Goal: Task Accomplishment & Management: Complete application form

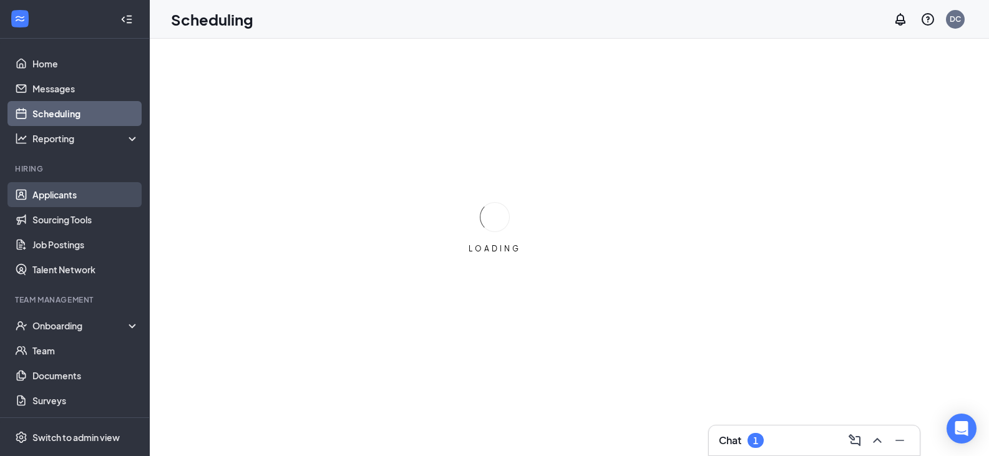
click at [43, 195] on link "Applicants" at bounding box center [85, 194] width 107 height 25
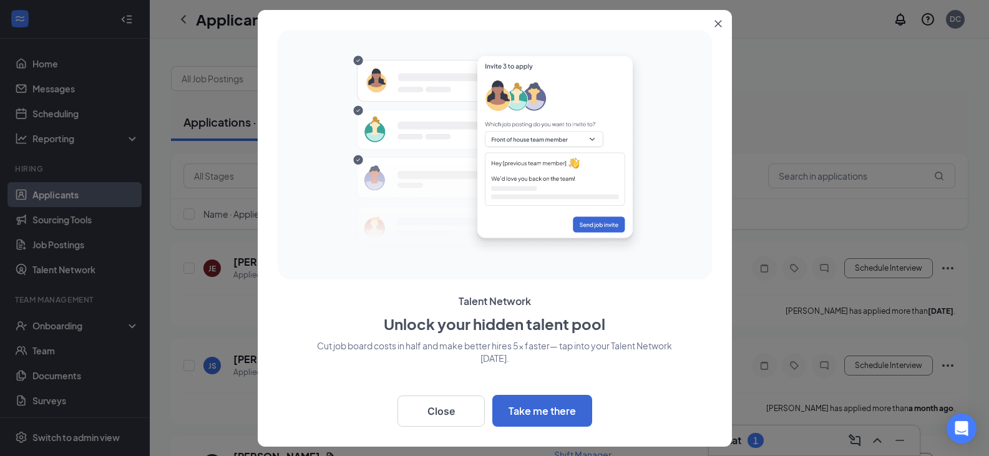
click at [712, 23] on button "Close" at bounding box center [721, 21] width 22 height 22
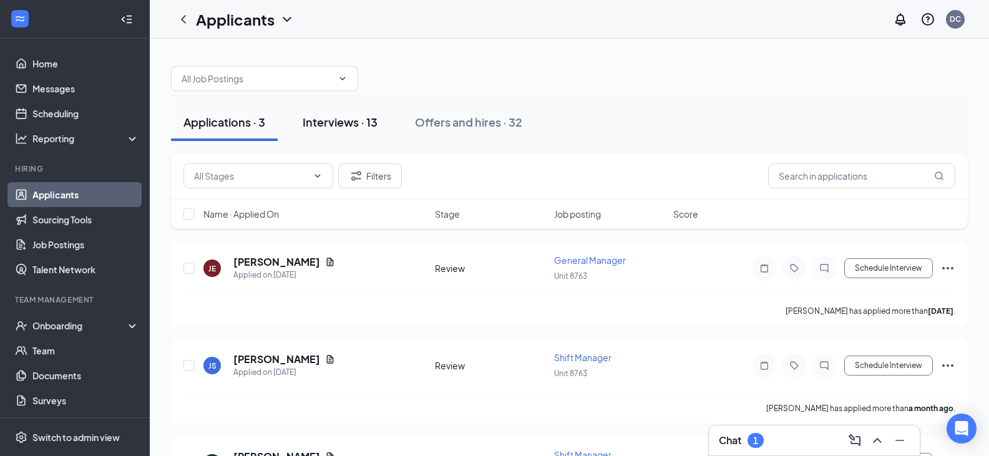
click at [342, 122] on div "Interviews · 13" at bounding box center [340, 122] width 75 height 16
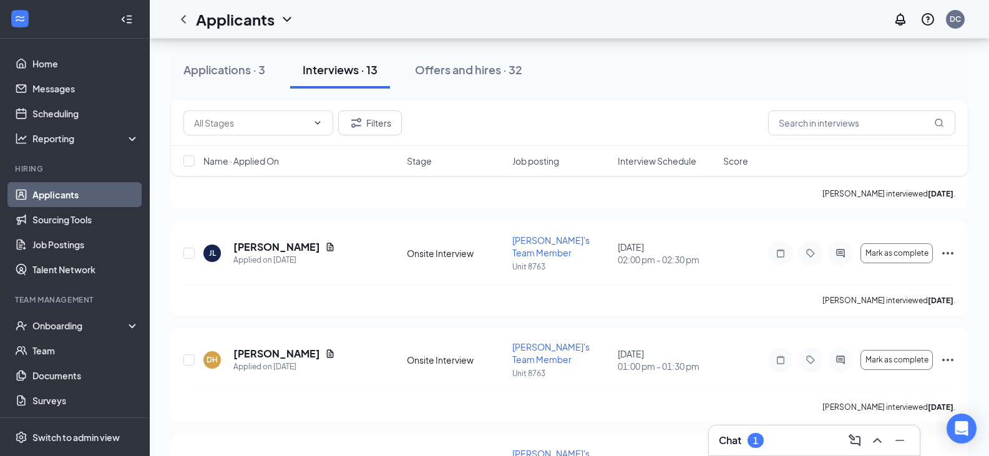
scroll to position [936, 0]
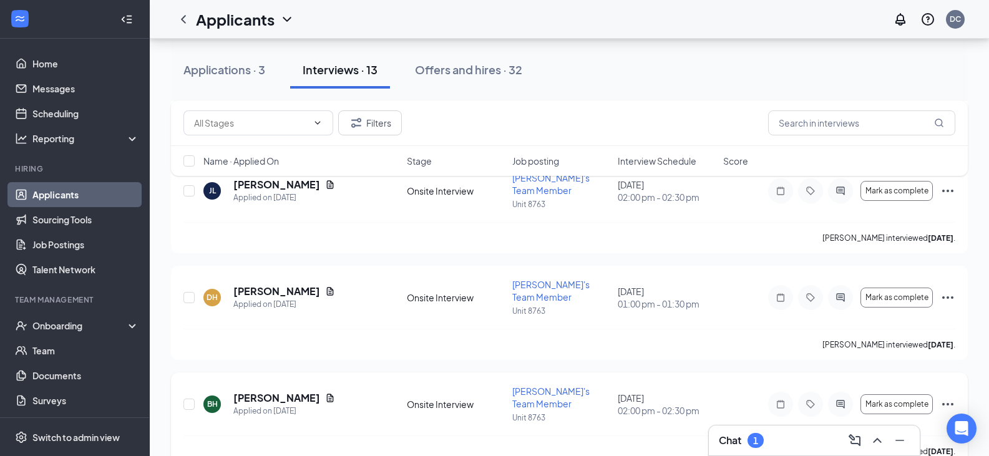
click at [946, 397] on icon "Ellipses" at bounding box center [947, 404] width 15 height 15
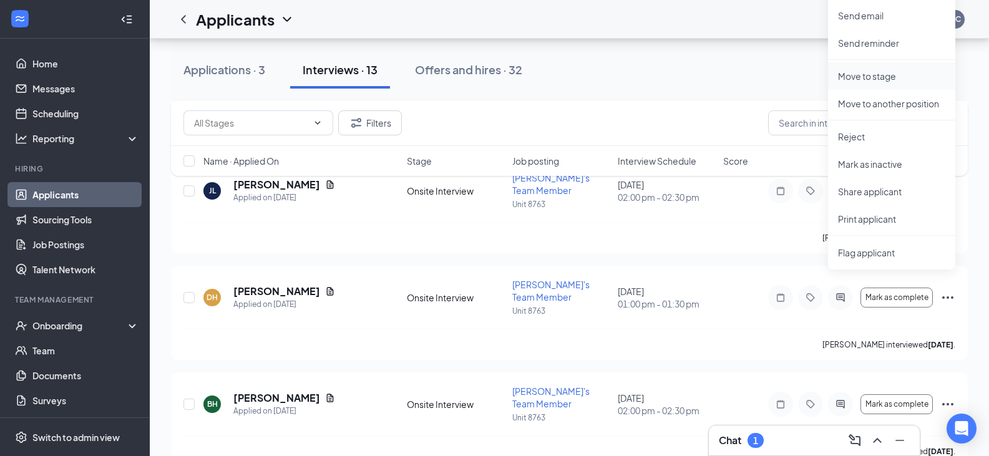
click at [884, 76] on p "Move to stage" at bounding box center [891, 76] width 107 height 12
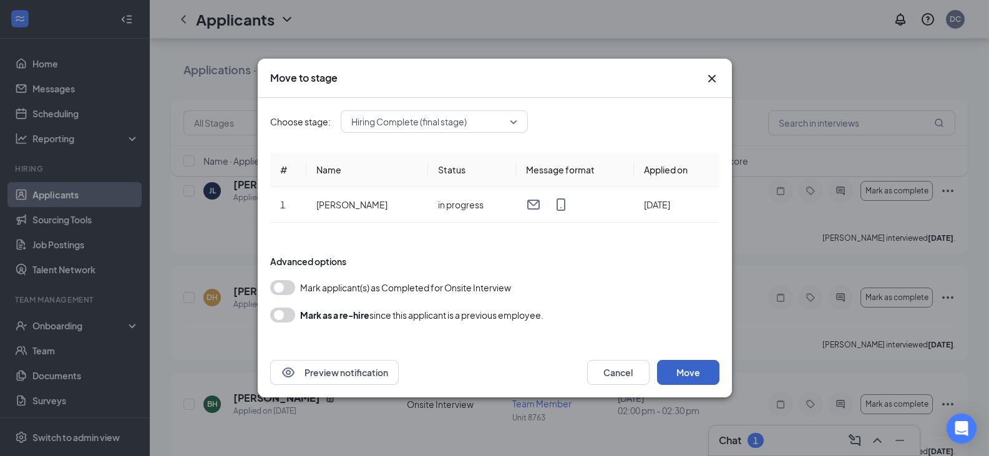
click at [699, 369] on button "Move" at bounding box center [688, 372] width 62 height 25
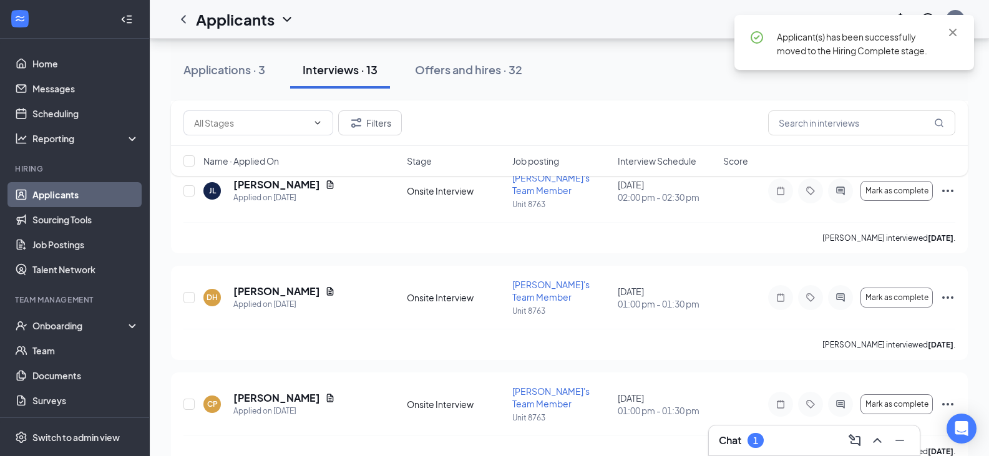
scroll to position [926, 0]
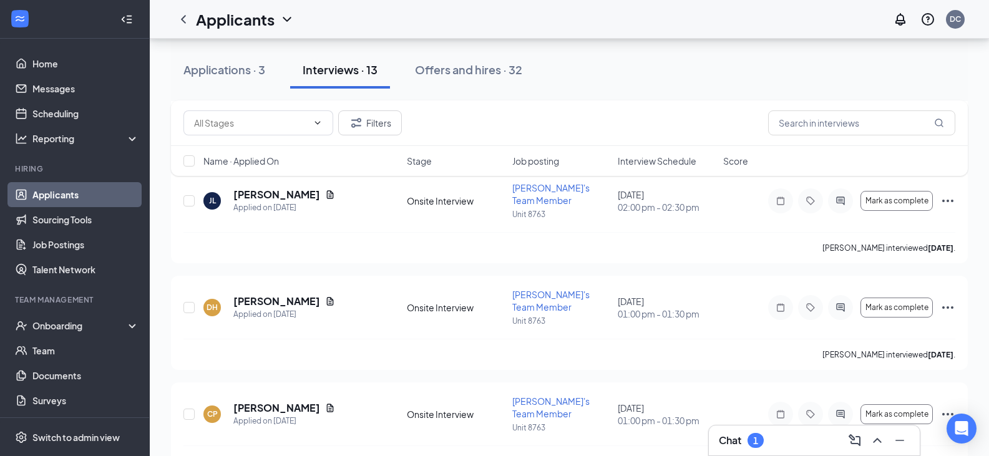
drag, startPoint x: 899, startPoint y: 389, endPoint x: 956, endPoint y: 389, distance: 56.8
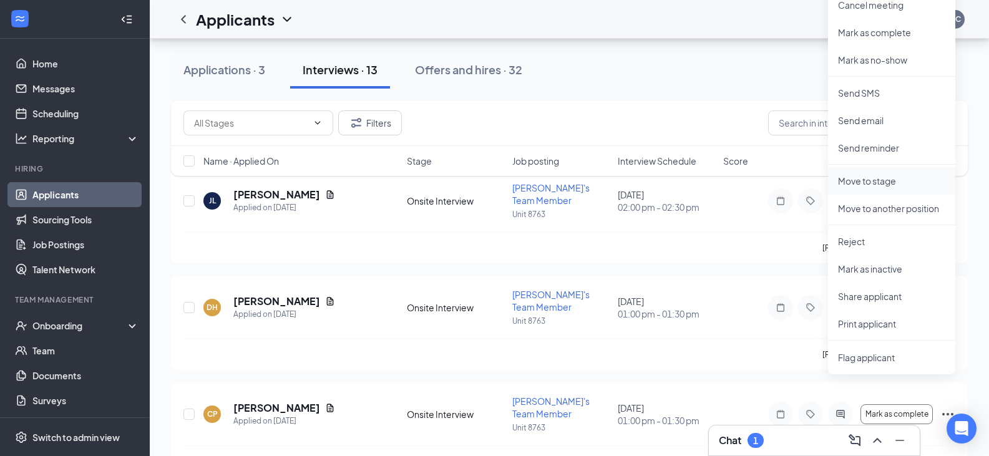
click at [886, 181] on p "Move to stage" at bounding box center [891, 181] width 107 height 12
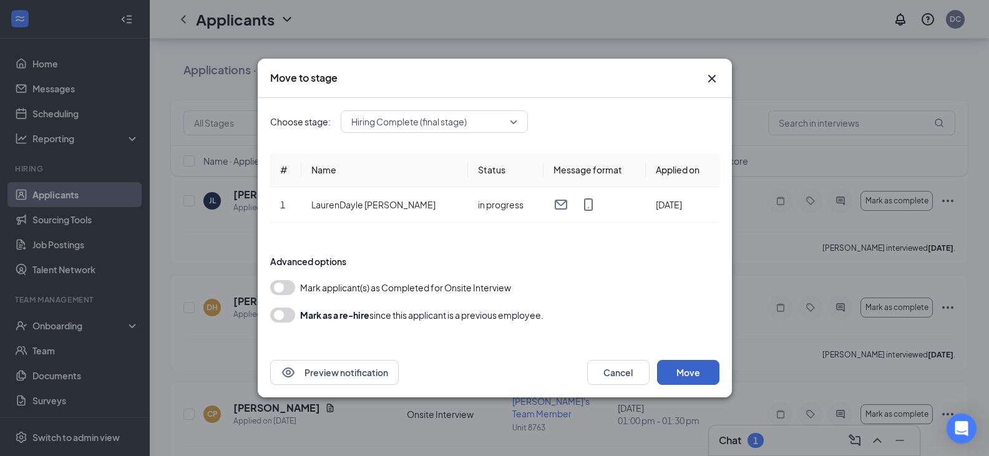
click at [696, 378] on button "Move" at bounding box center [688, 372] width 62 height 25
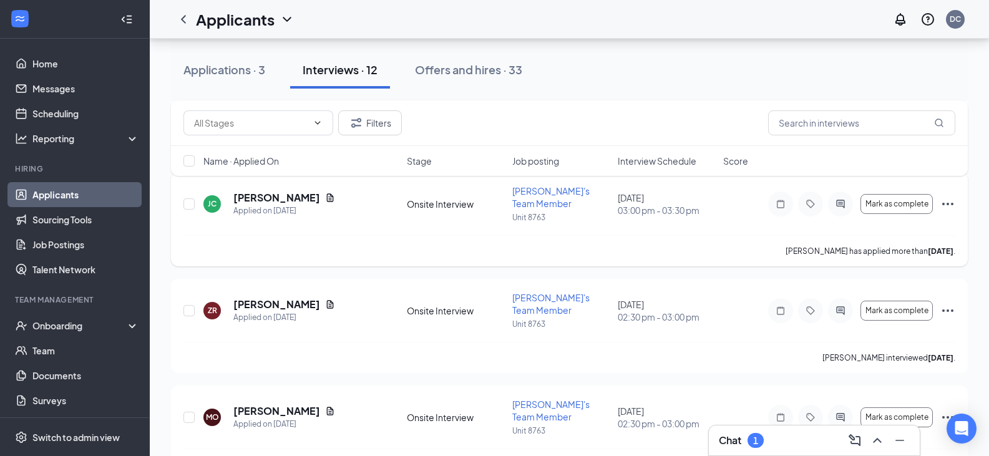
scroll to position [312, 0]
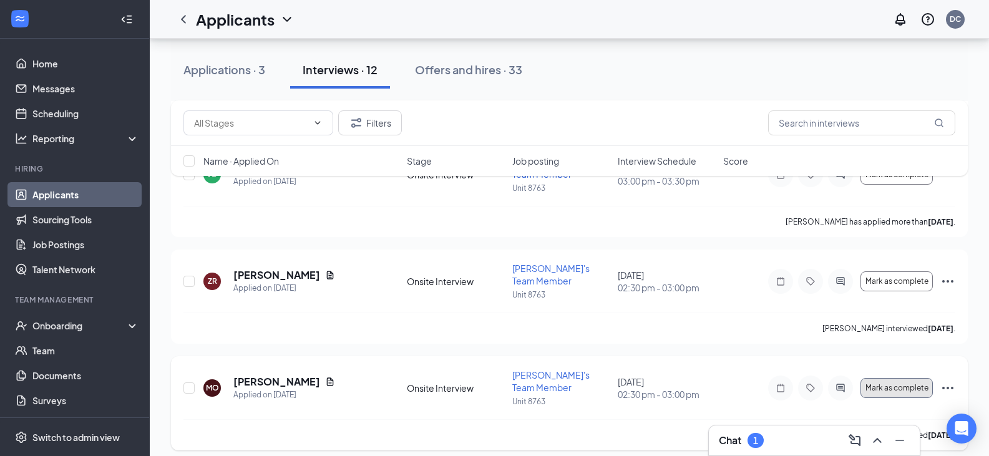
click at [888, 384] on span "Mark as complete" at bounding box center [897, 388] width 63 height 9
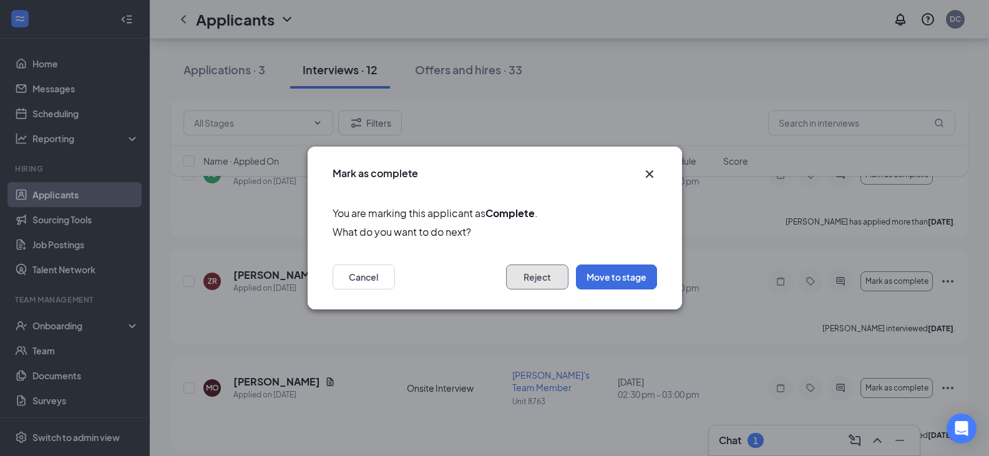
click at [537, 283] on button "Reject" at bounding box center [537, 277] width 62 height 25
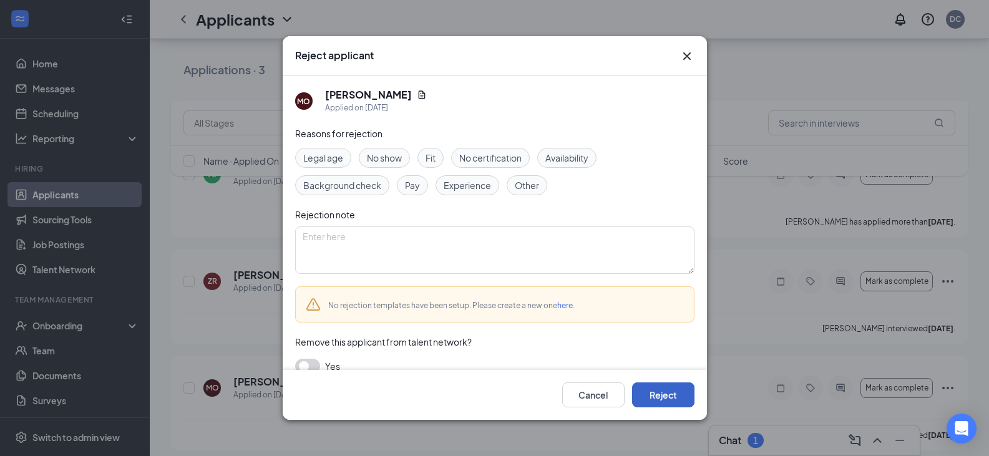
click at [667, 399] on button "Reject" at bounding box center [663, 395] width 62 height 25
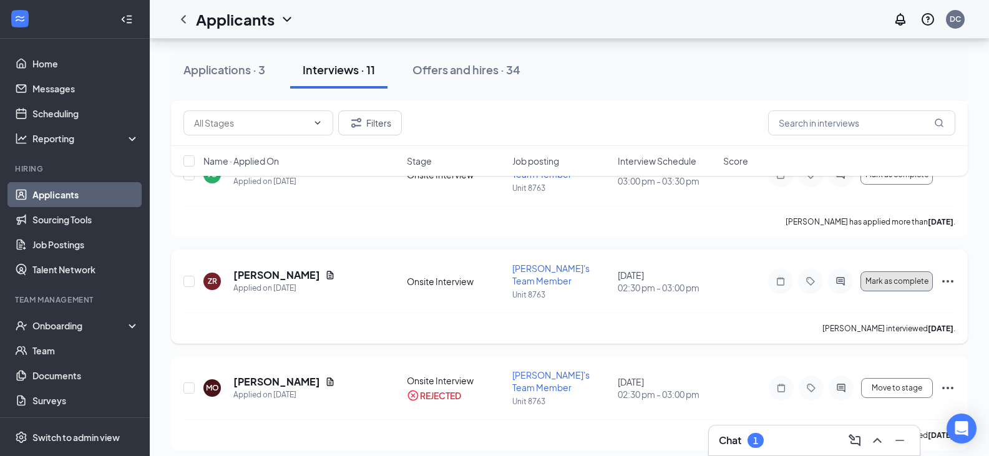
click at [891, 277] on span "Mark as complete" at bounding box center [897, 281] width 63 height 9
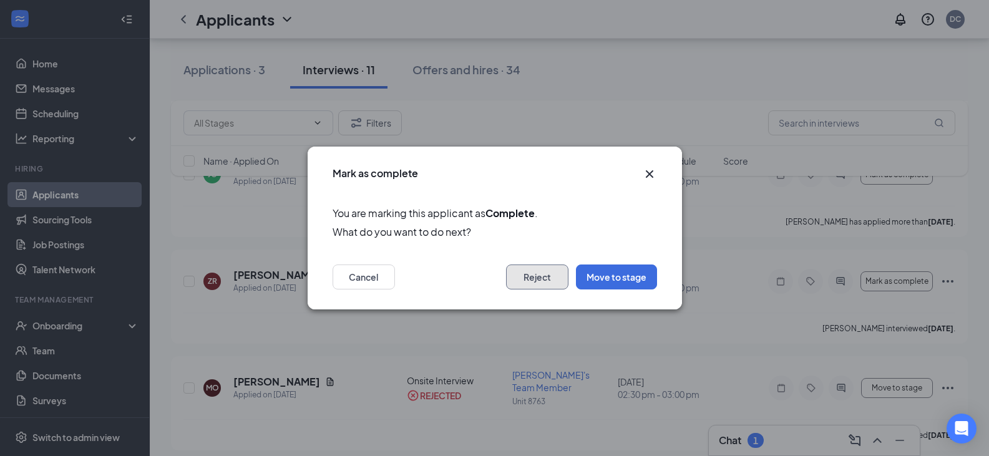
click at [539, 285] on button "Reject" at bounding box center [537, 277] width 62 height 25
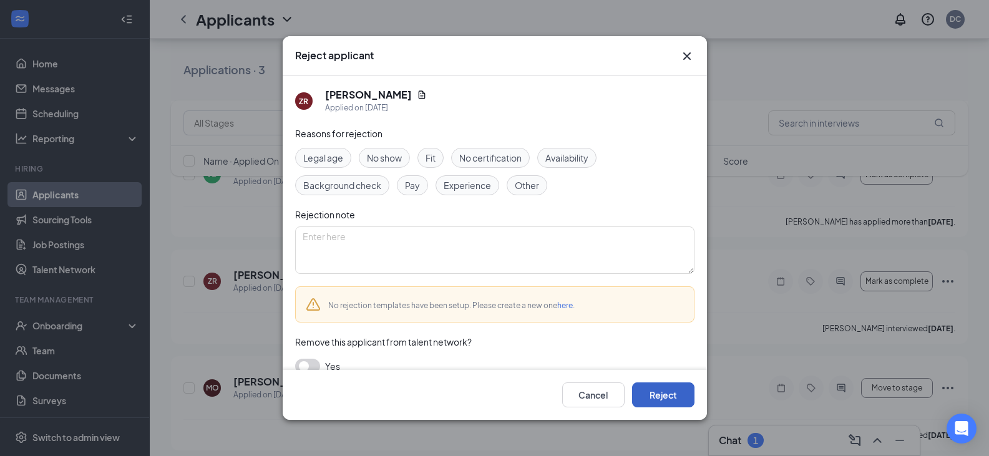
click at [651, 396] on button "Reject" at bounding box center [663, 395] width 62 height 25
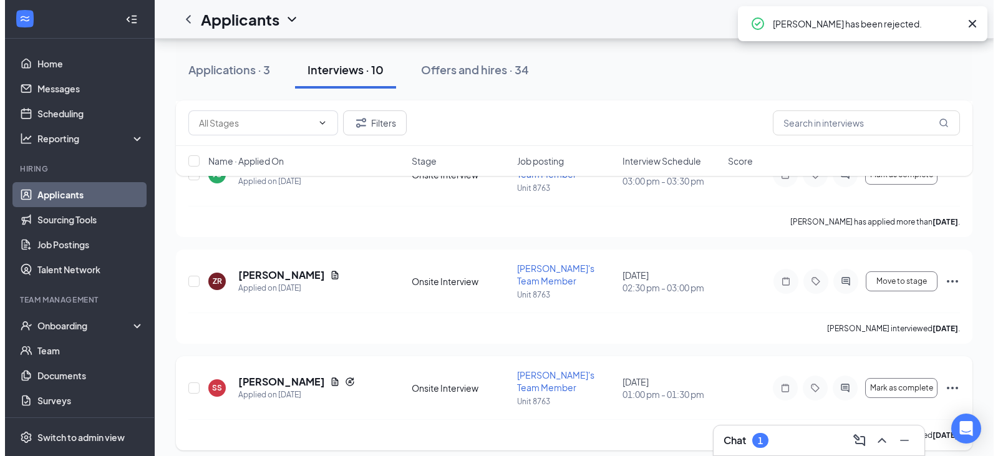
scroll to position [374, 0]
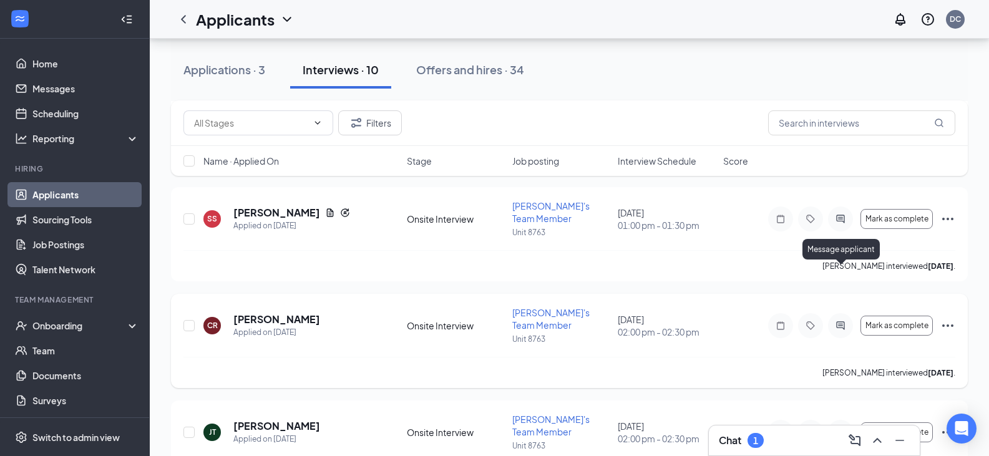
click at [842, 321] on icon "ActiveChat" at bounding box center [840, 325] width 8 height 8
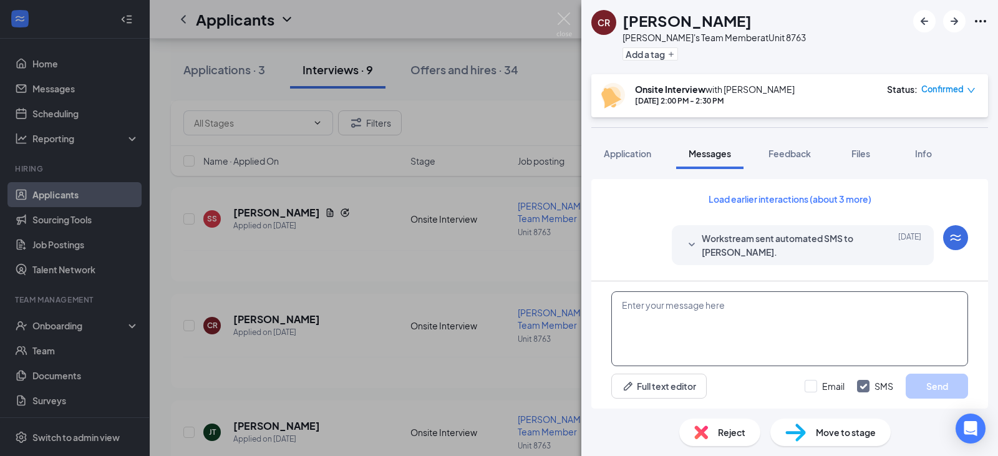
click at [678, 326] on textarea at bounding box center [790, 328] width 357 height 75
type textarea "W"
type textarea "We missed you on your second interview. What happened?"
click at [946, 386] on button "Send" at bounding box center [937, 386] width 62 height 25
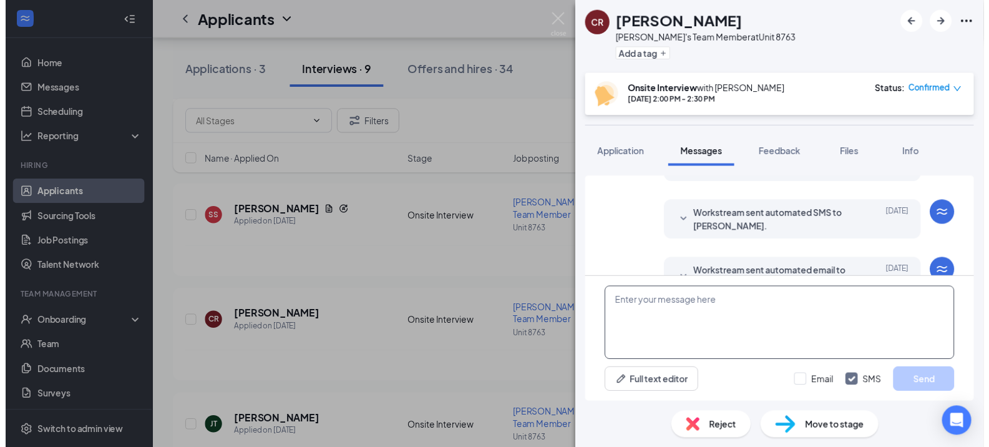
scroll to position [596, 0]
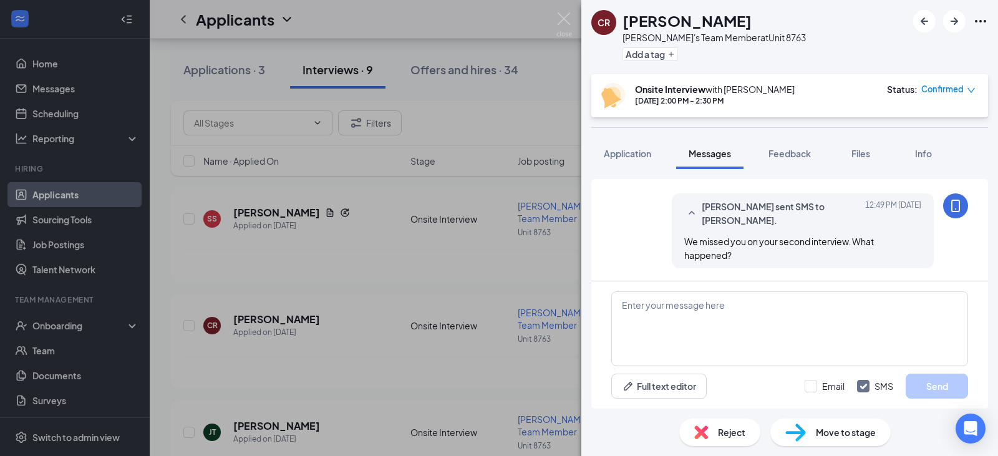
click at [431, 300] on div "CR [PERSON_NAME]'s Team Member at Unit 8763 Add a tag Onsite Interview with [PE…" at bounding box center [499, 228] width 998 height 456
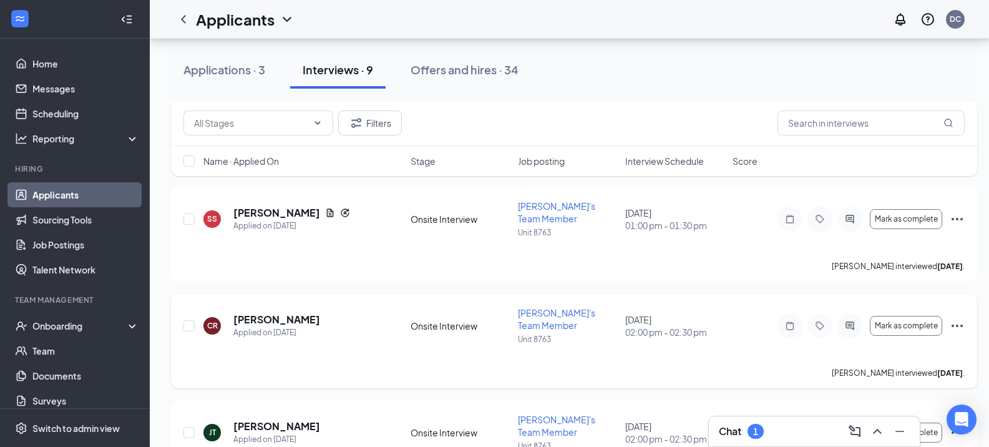
click at [529, 357] on div "[PERSON_NAME] interviewed [DATE] ." at bounding box center [573, 372] width 781 height 31
click at [912, 428] on span "Mark as complete" at bounding box center [906, 432] width 63 height 9
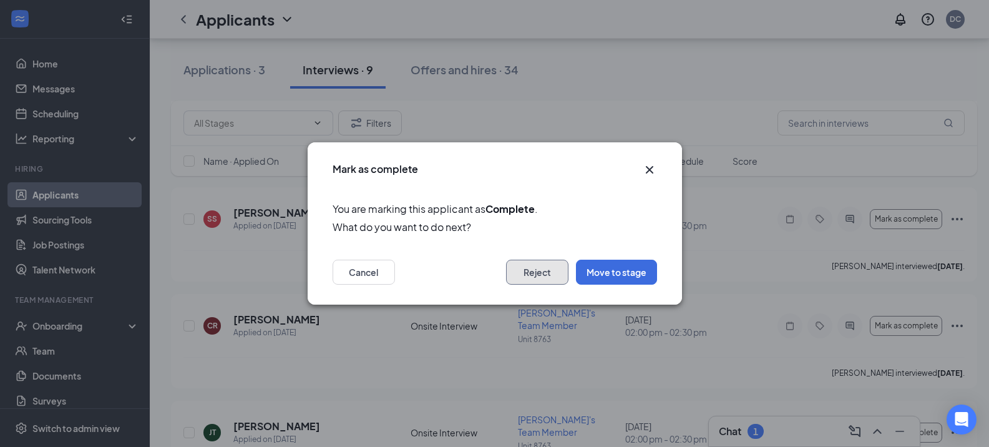
click at [547, 275] on button "Reject" at bounding box center [537, 272] width 62 height 25
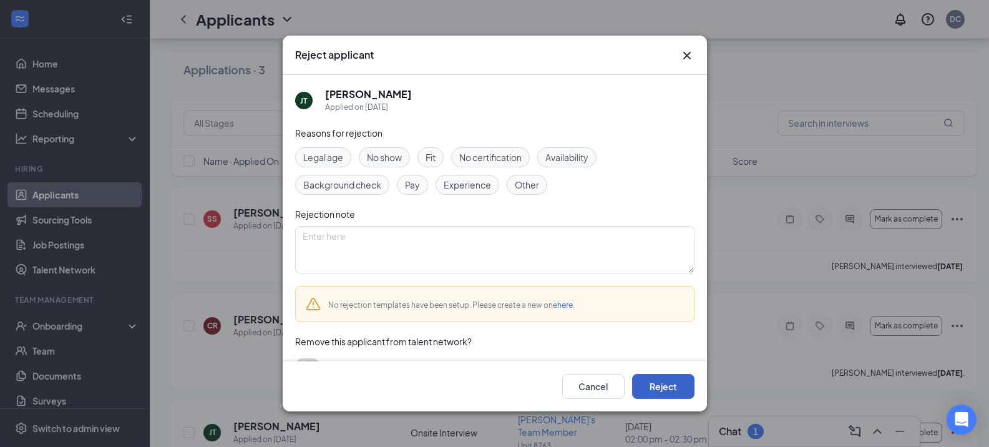
click at [653, 386] on button "Reject" at bounding box center [663, 386] width 62 height 25
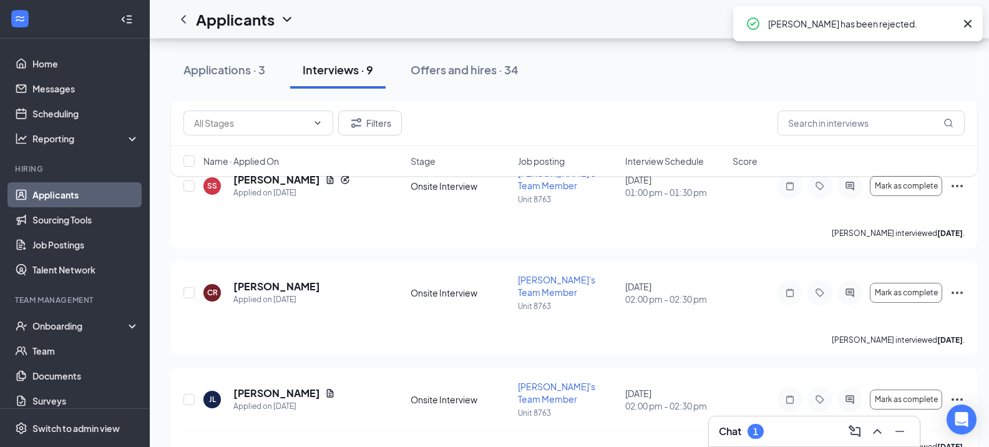
scroll to position [437, 0]
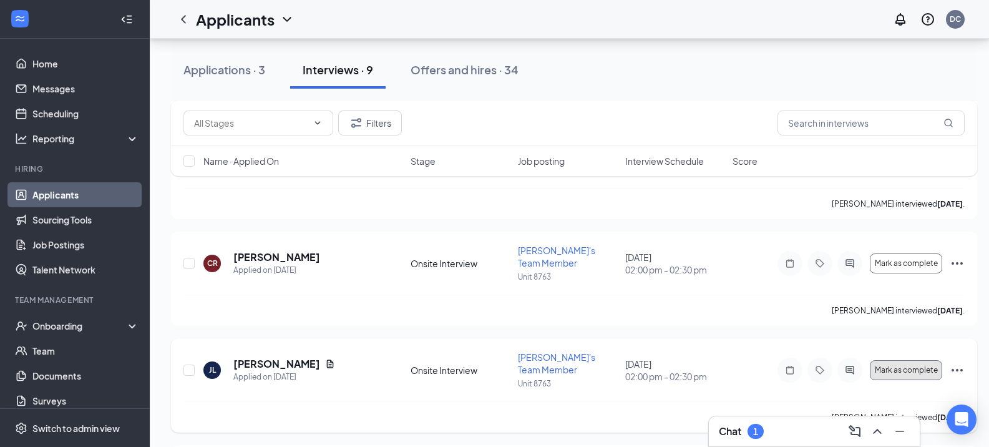
click at [897, 366] on span "Mark as complete" at bounding box center [906, 370] width 63 height 9
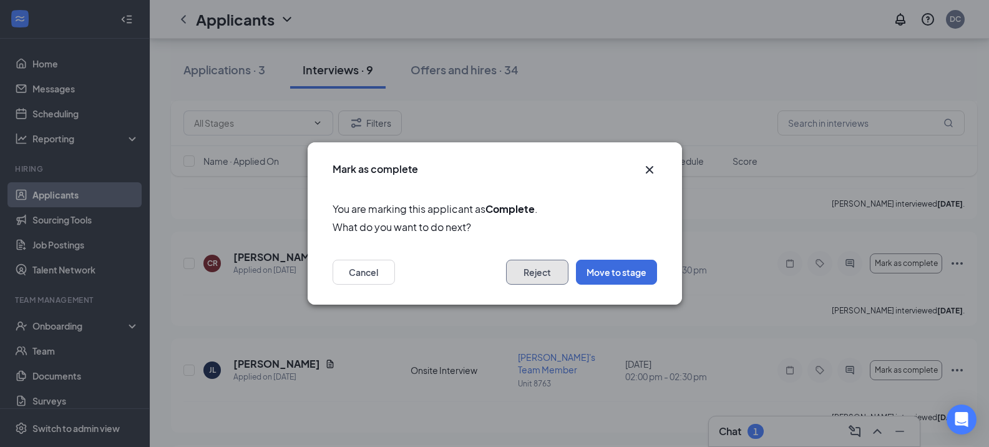
click at [544, 273] on button "Reject" at bounding box center [537, 272] width 62 height 25
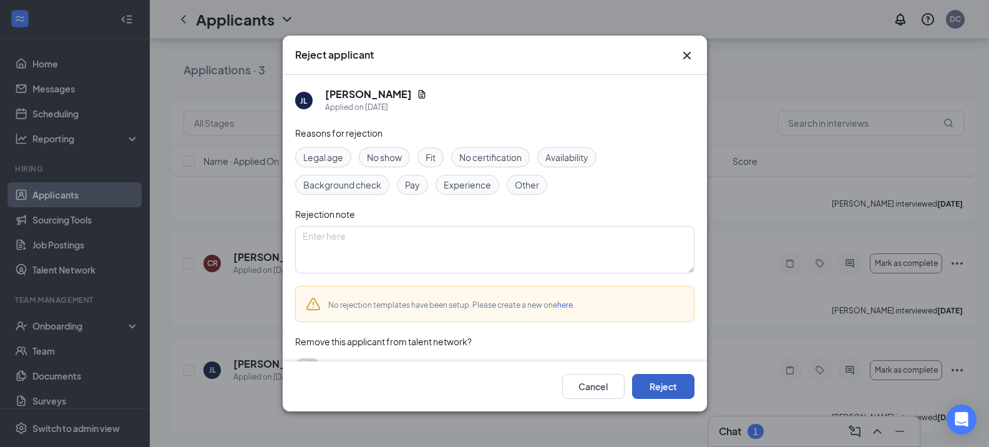
click at [661, 386] on button "Reject" at bounding box center [663, 386] width 62 height 25
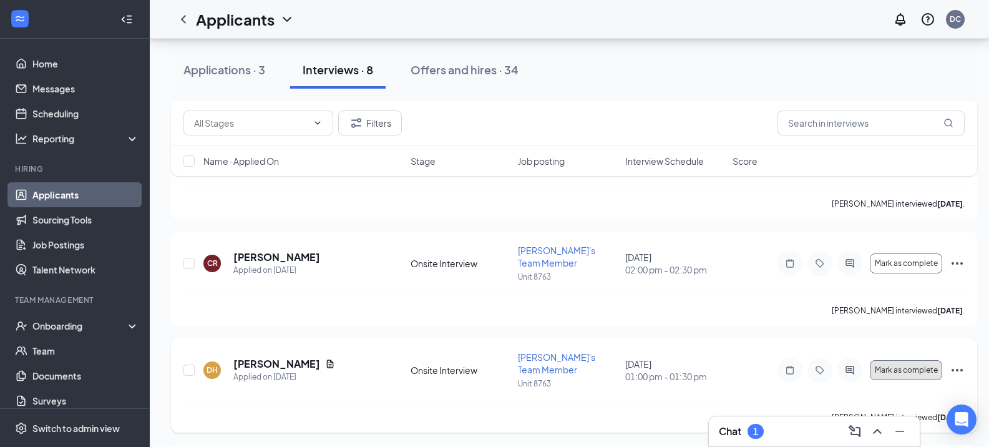
click at [888, 366] on span "Mark as complete" at bounding box center [906, 370] width 63 height 9
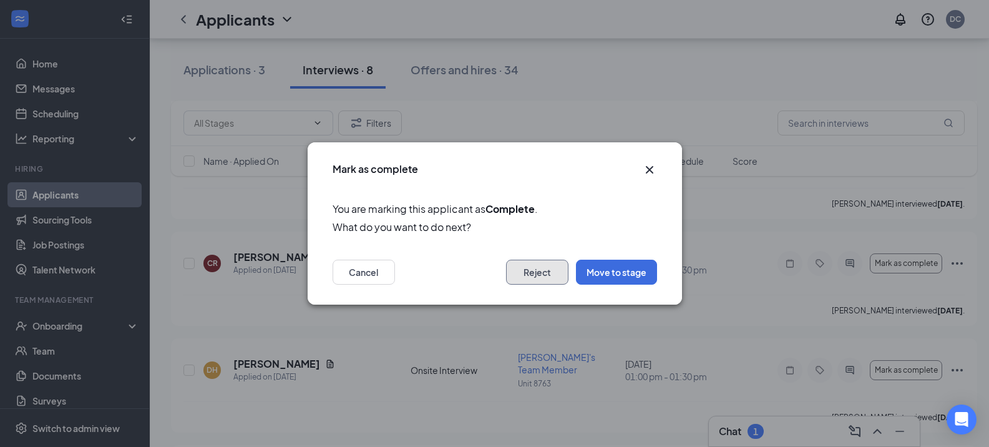
click at [524, 271] on button "Reject" at bounding box center [537, 272] width 62 height 25
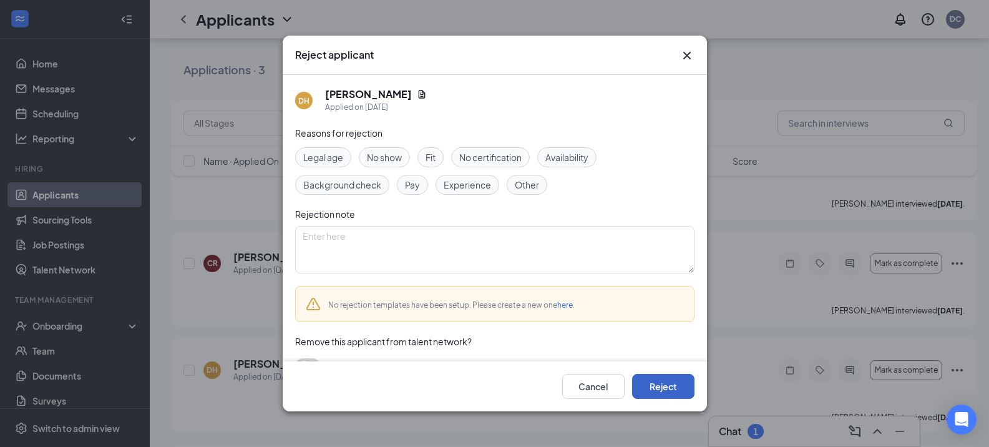
click at [649, 391] on button "Reject" at bounding box center [663, 386] width 62 height 25
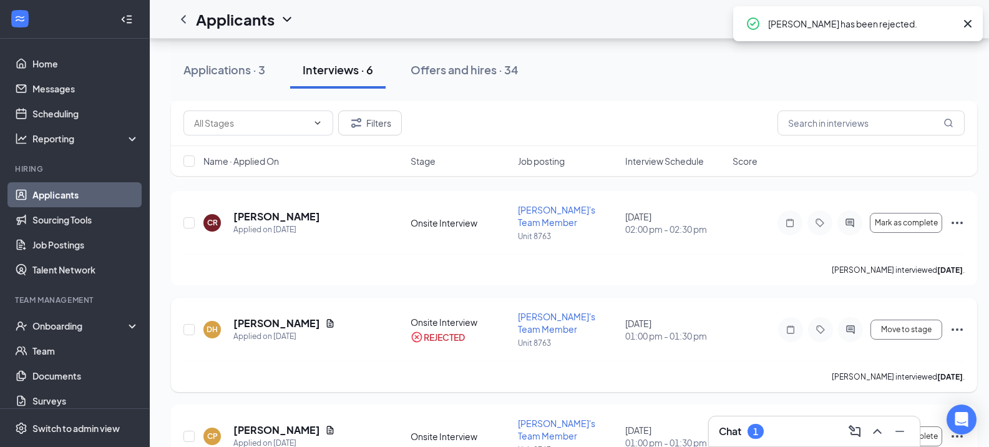
scroll to position [499, 0]
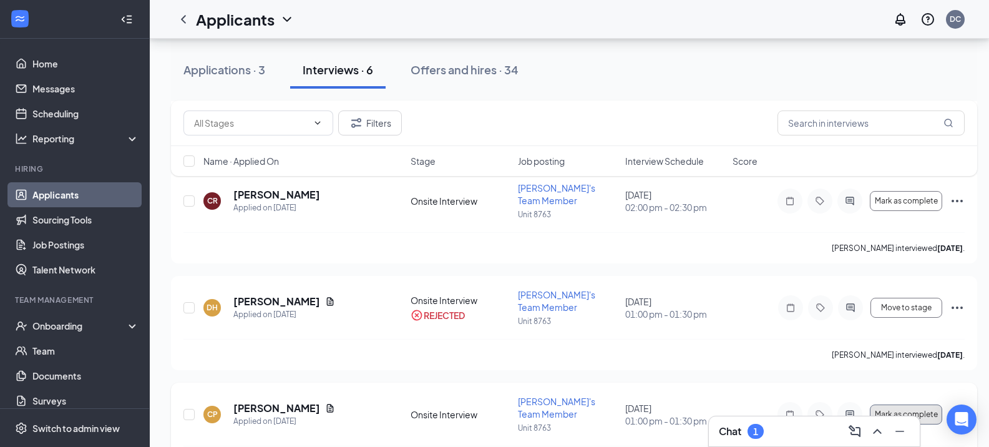
click at [881, 410] on span "Mark as complete" at bounding box center [906, 414] width 63 height 9
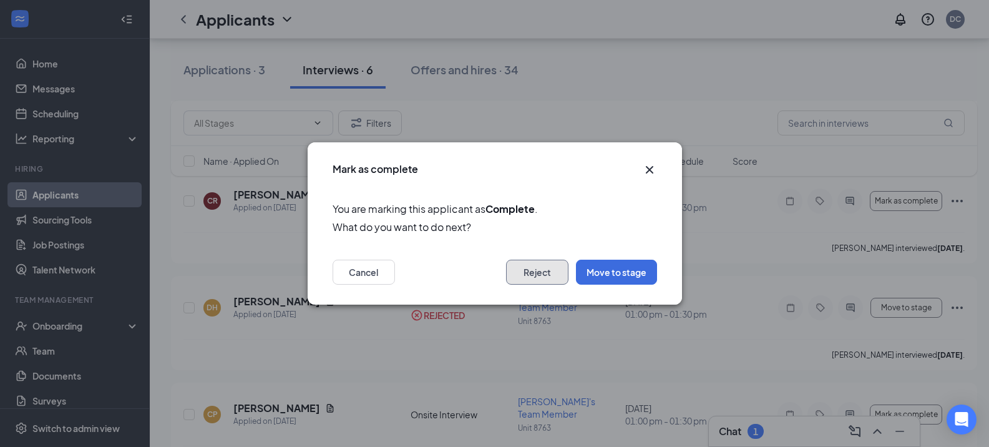
click at [537, 270] on button "Reject" at bounding box center [537, 272] width 62 height 25
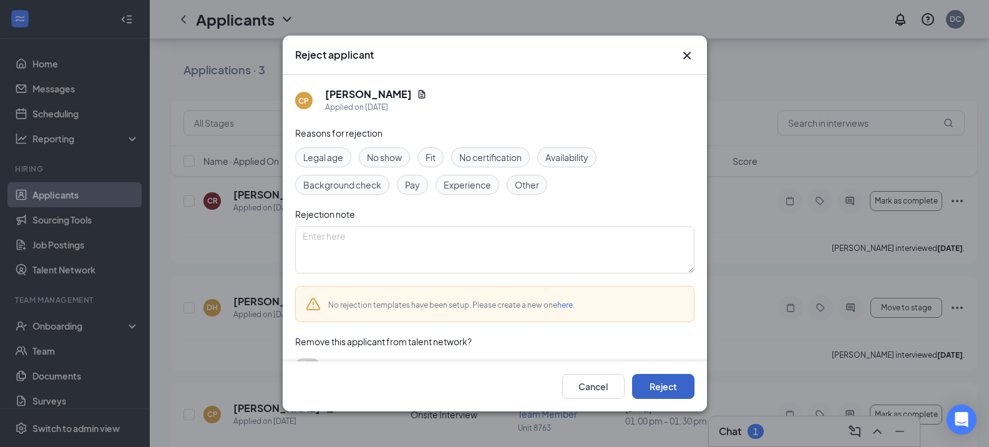
click at [657, 391] on button "Reject" at bounding box center [663, 386] width 62 height 25
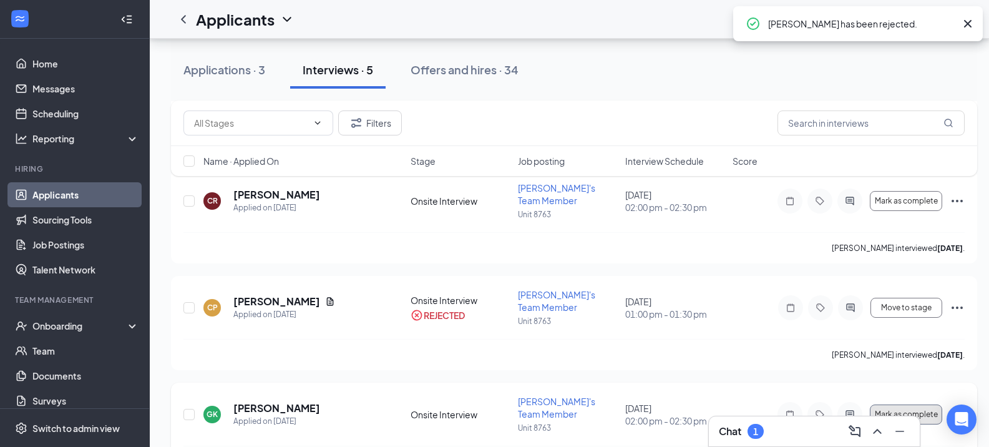
click at [887, 410] on span "Mark as complete" at bounding box center [906, 414] width 63 height 9
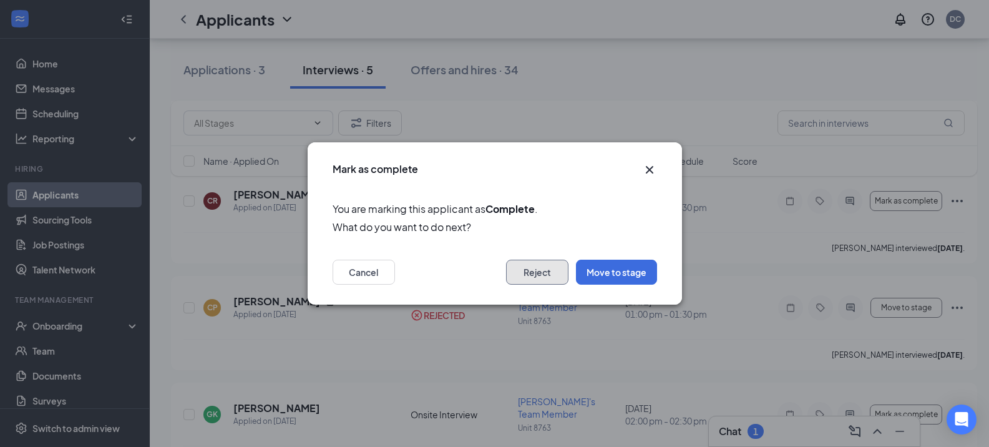
click at [537, 276] on button "Reject" at bounding box center [537, 272] width 62 height 25
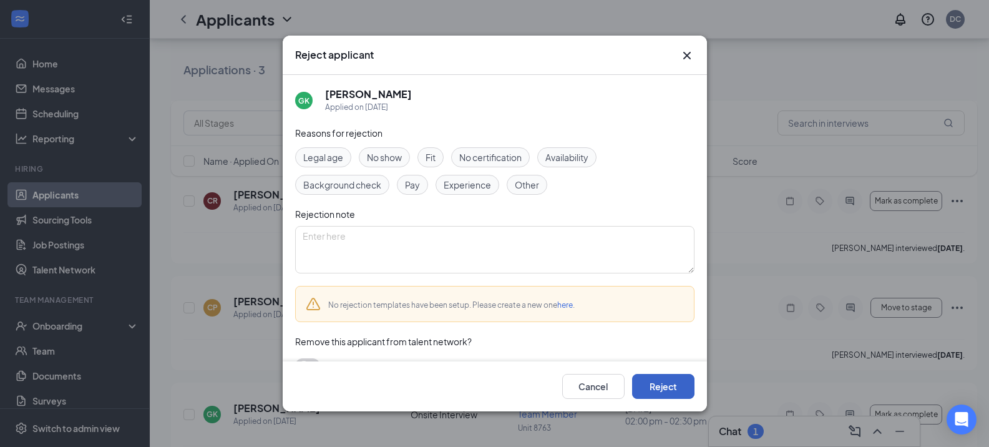
click at [647, 385] on button "Reject" at bounding box center [663, 386] width 62 height 25
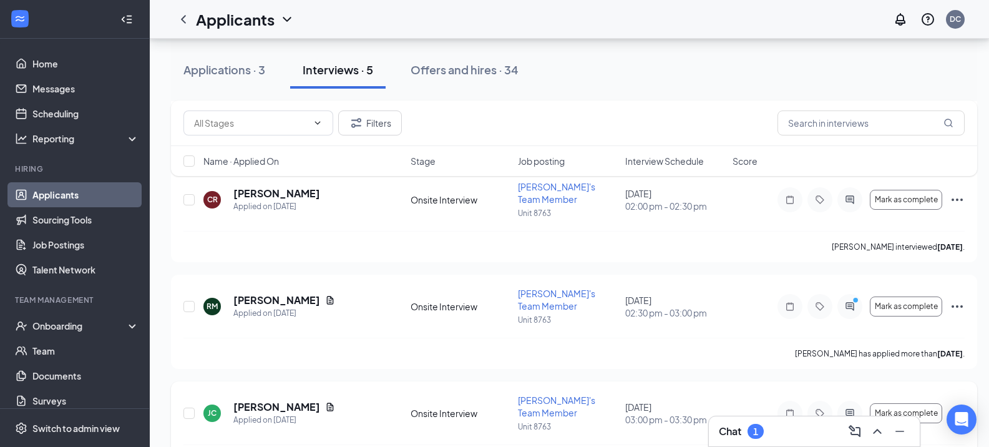
scroll to position [438, 0]
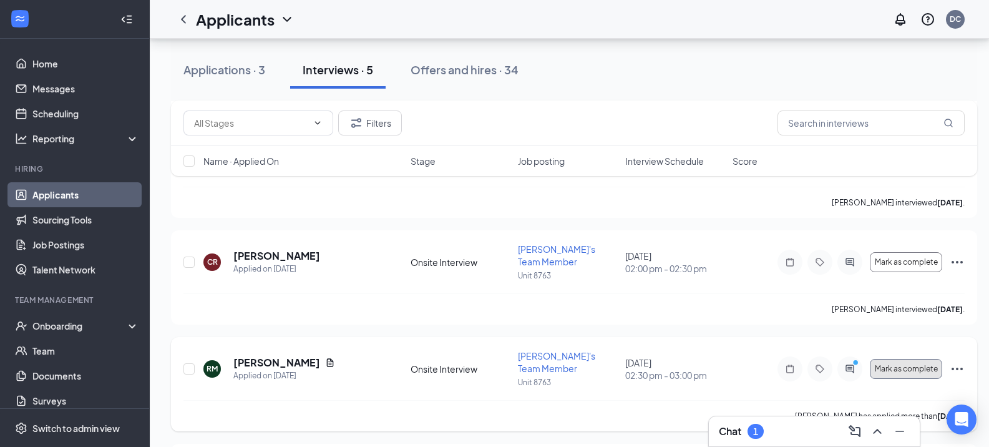
click at [897, 364] on span "Mark as complete" at bounding box center [906, 368] width 63 height 9
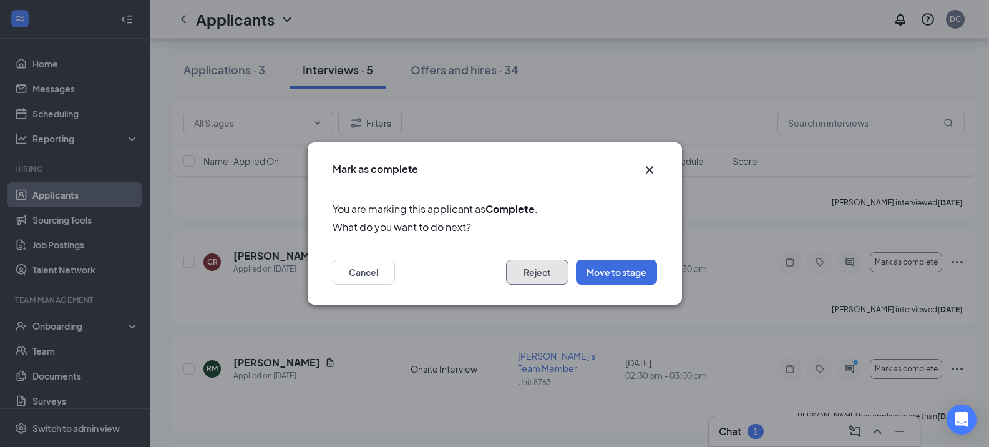
click at [540, 275] on button "Reject" at bounding box center [537, 272] width 62 height 25
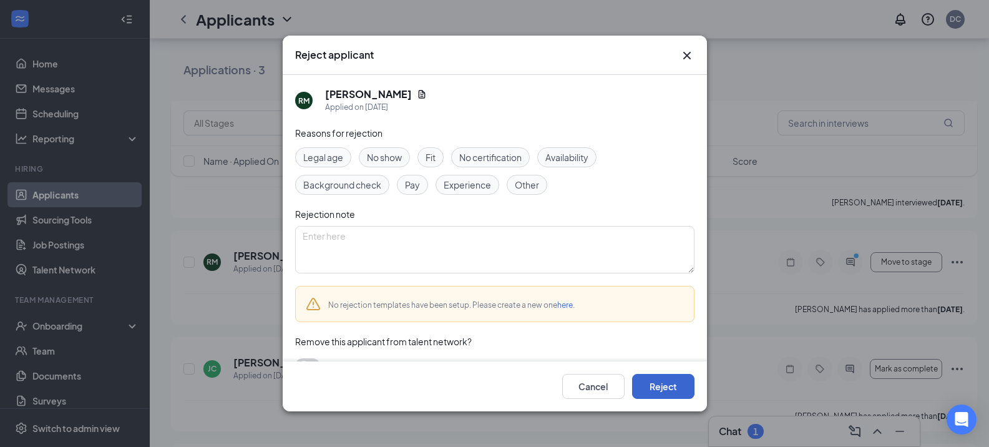
scroll to position [437, 0]
click at [656, 388] on button "Reject" at bounding box center [663, 386] width 62 height 25
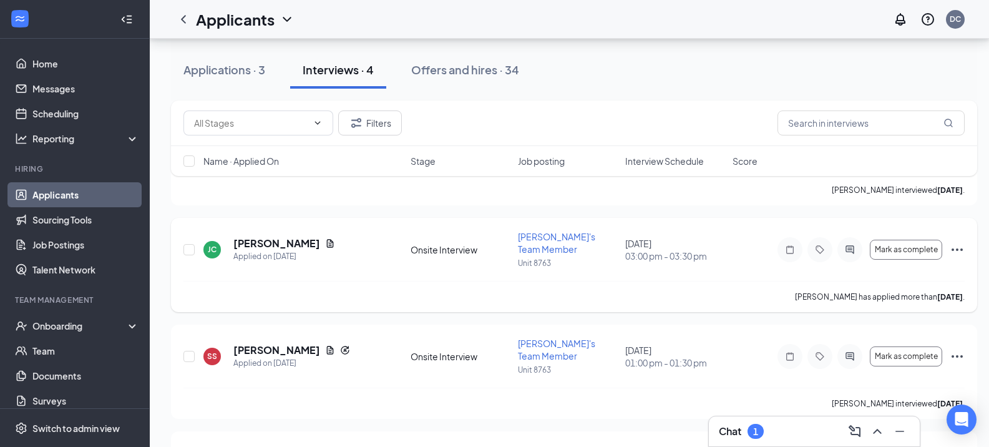
scroll to position [366, 0]
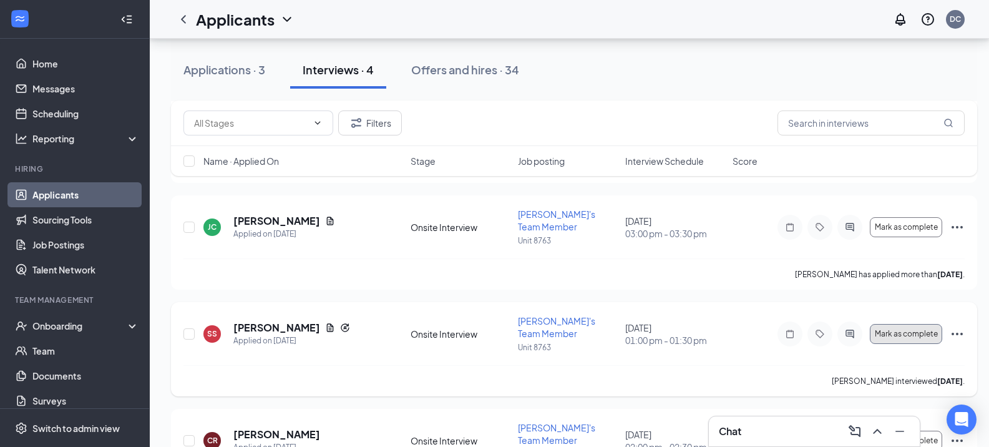
click at [917, 329] on span "Mark as complete" at bounding box center [906, 333] width 63 height 9
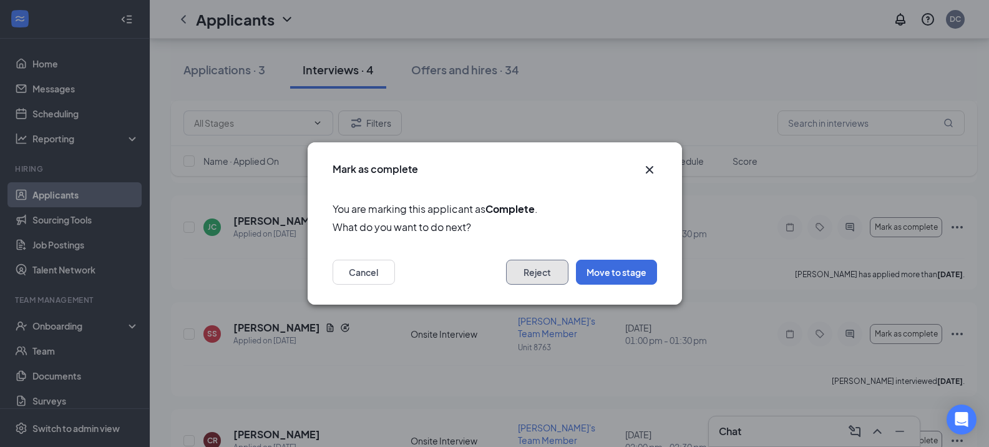
click at [547, 271] on button "Reject" at bounding box center [537, 272] width 62 height 25
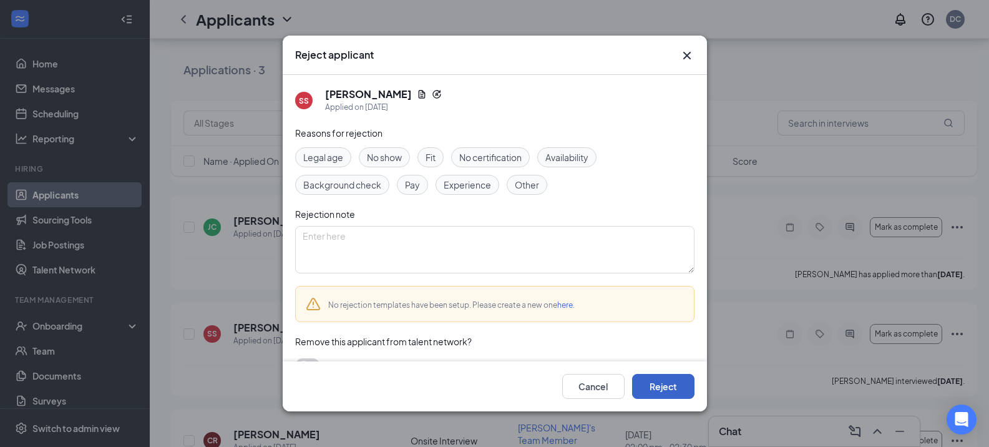
click at [655, 390] on button "Reject" at bounding box center [663, 386] width 62 height 25
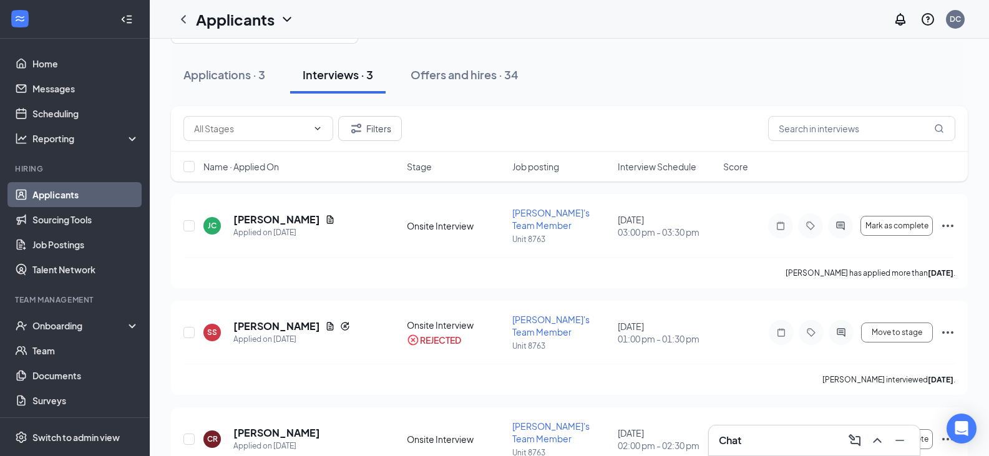
scroll to position [0, 0]
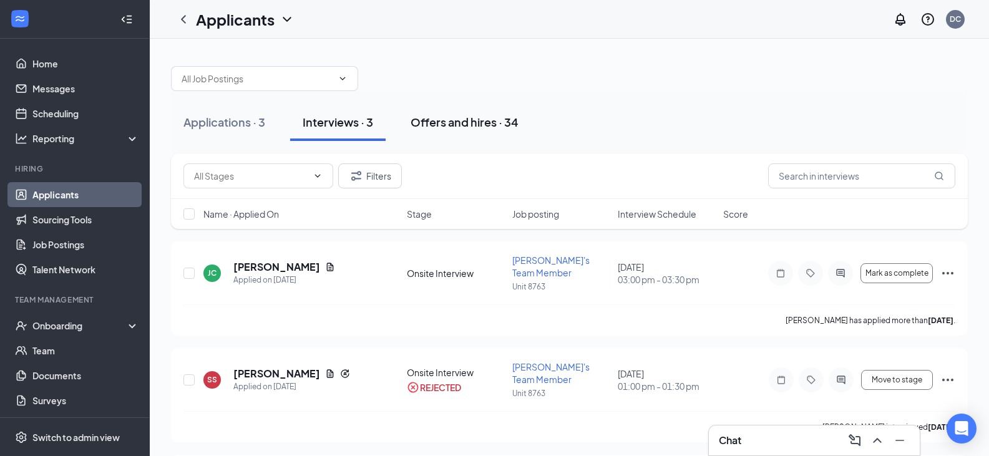
click at [461, 116] on div "Offers and hires · 34" at bounding box center [465, 122] width 108 height 16
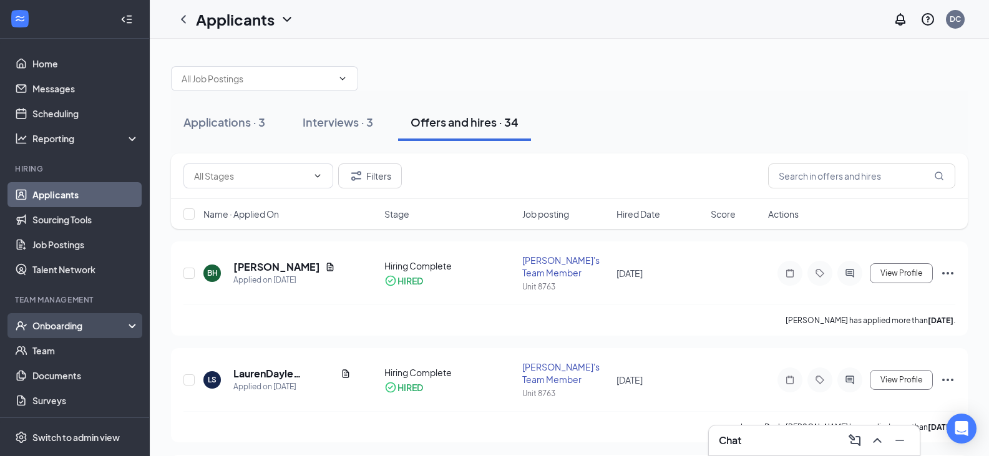
click at [73, 325] on div "Onboarding" at bounding box center [80, 326] width 96 height 12
drag, startPoint x: 69, startPoint y: 354, endPoint x: 76, endPoint y: 349, distance: 7.6
click at [71, 354] on link "Overview" at bounding box center [85, 350] width 107 height 25
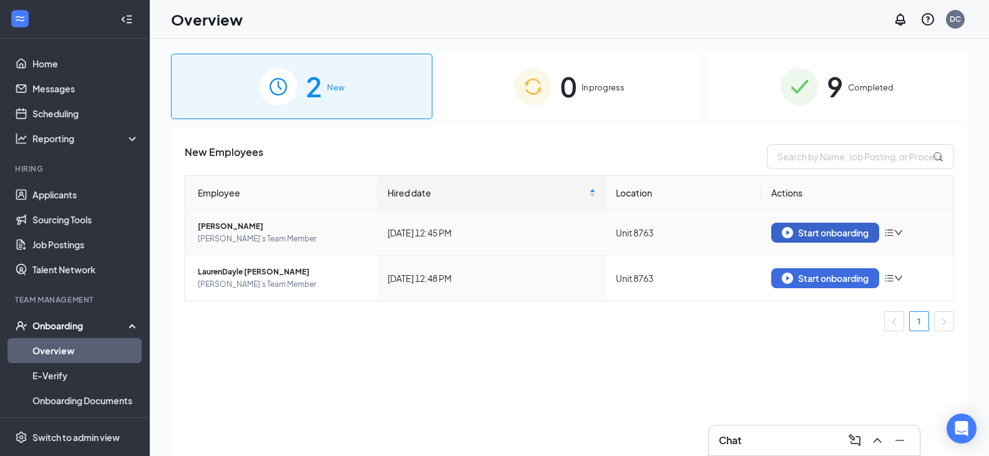
click at [789, 233] on img "button" at bounding box center [787, 232] width 11 height 11
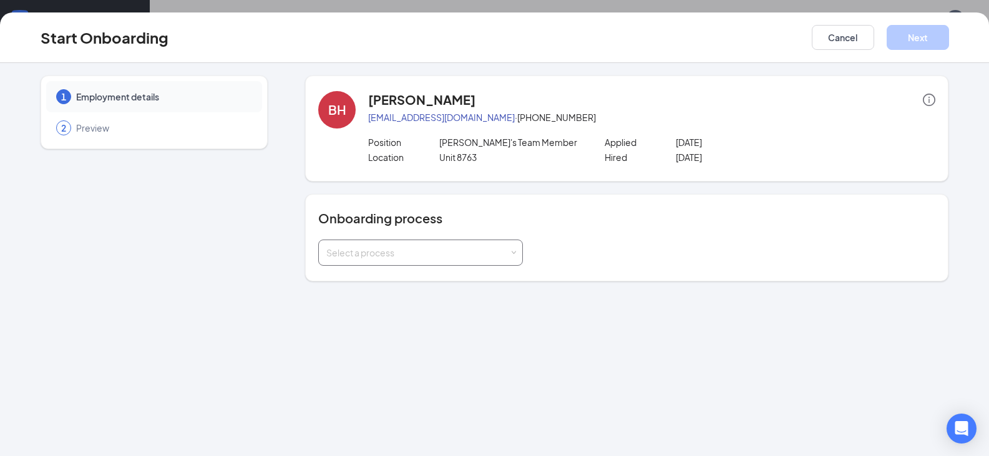
click at [504, 250] on div "Select a process" at bounding box center [417, 252] width 183 height 12
click at [449, 282] on li "[PERSON_NAME]'s Onboarding Process" at bounding box center [420, 279] width 205 height 22
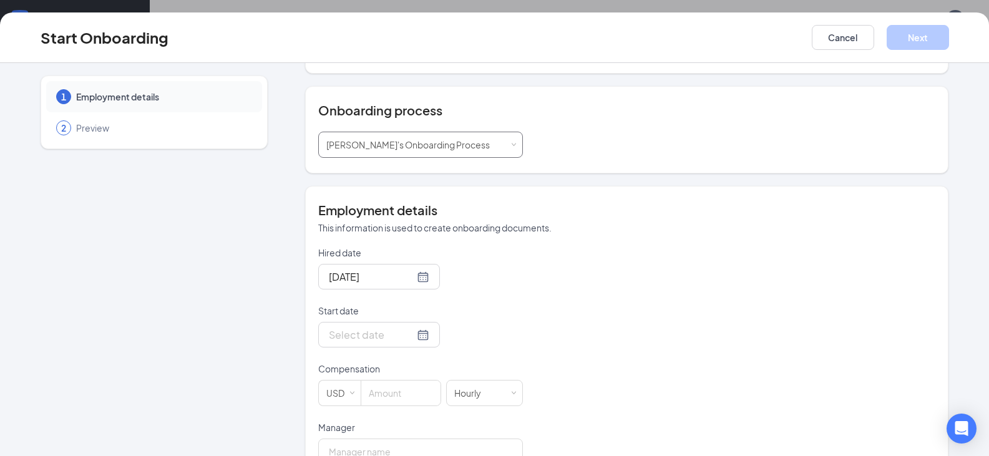
scroll to position [125, 0]
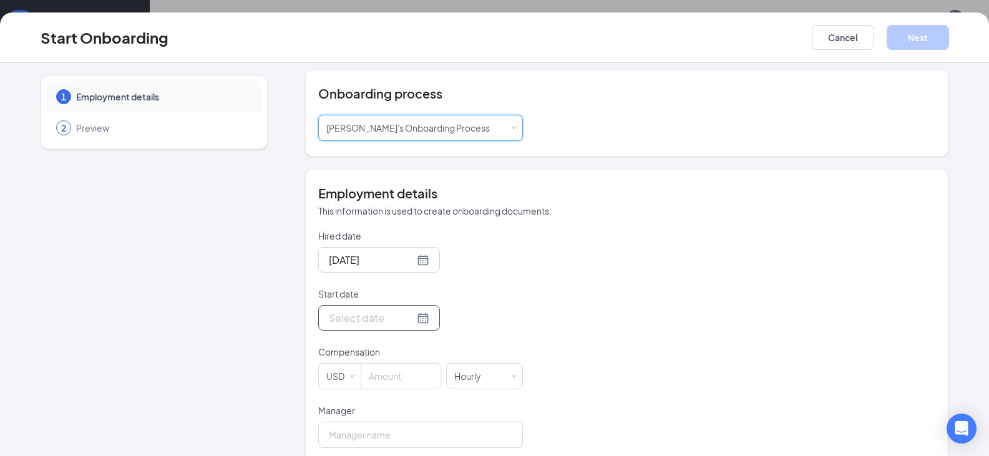
click at [416, 319] on div at bounding box center [379, 318] width 122 height 26
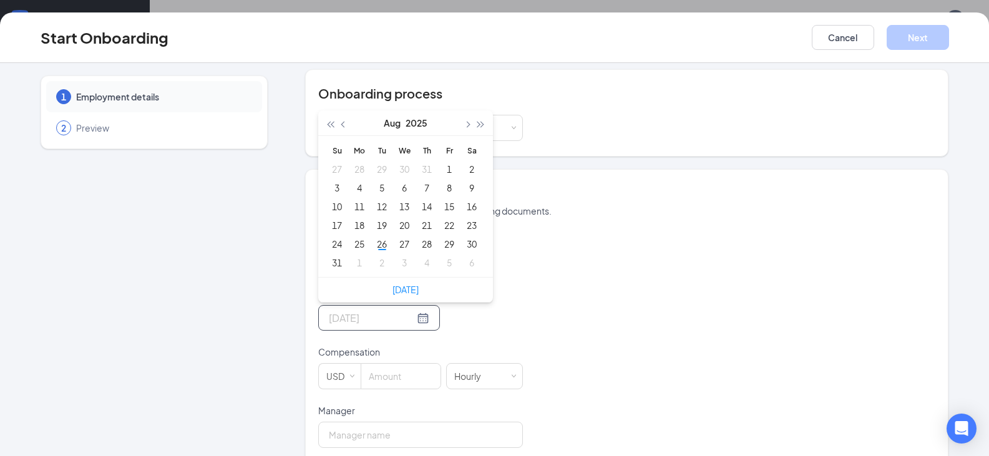
type input "[DATE]"
click at [461, 121] on button "button" at bounding box center [467, 122] width 14 height 25
type input "[DATE]"
drag, startPoint x: 356, startPoint y: 186, endPoint x: 374, endPoint y: 188, distance: 18.2
click at [374, 188] on tr "7 8 9 10 11 12 13" at bounding box center [404, 187] width 157 height 19
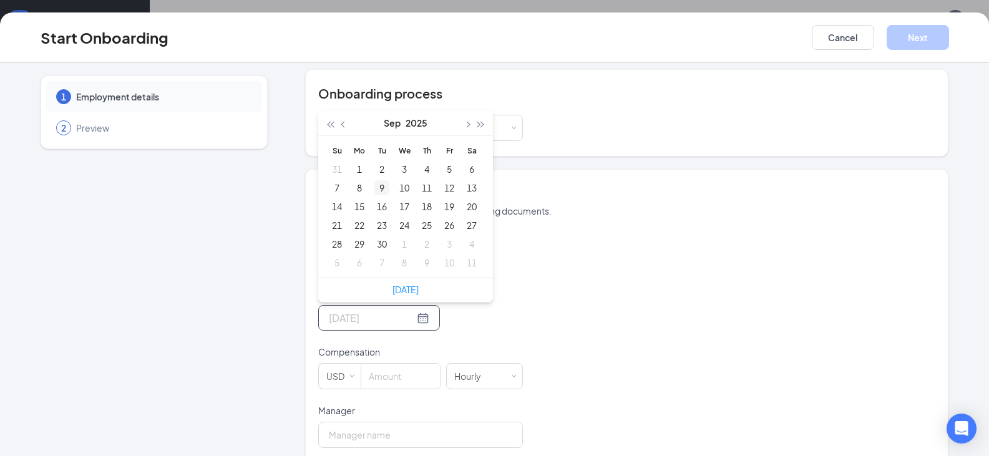
click at [375, 188] on div "9" at bounding box center [381, 187] width 15 height 15
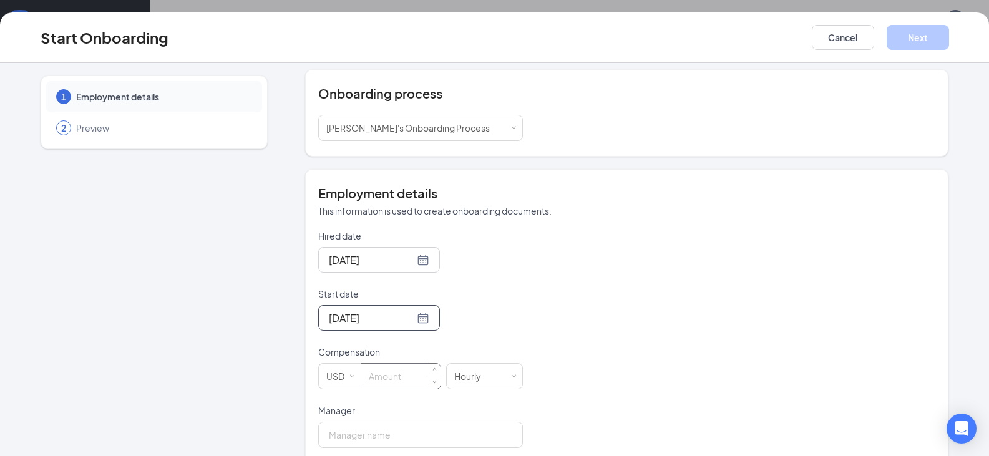
click at [383, 374] on input at bounding box center [400, 376] width 79 height 25
type input "15"
click at [386, 432] on input "Manager" at bounding box center [420, 435] width 205 height 26
type input "[PERSON_NAME]"
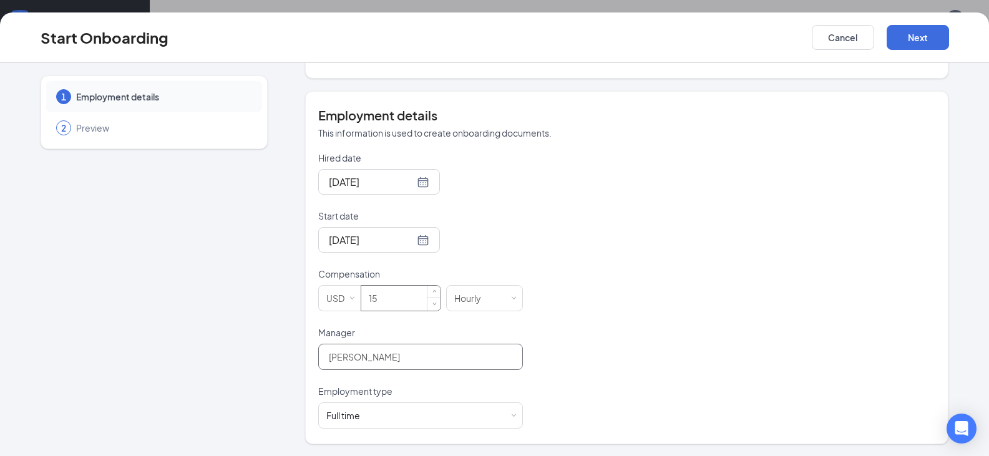
scroll to position [203, 0]
click at [406, 418] on div "Full time Works 30+ hours per week and is reasonably expected to work" at bounding box center [420, 415] width 188 height 25
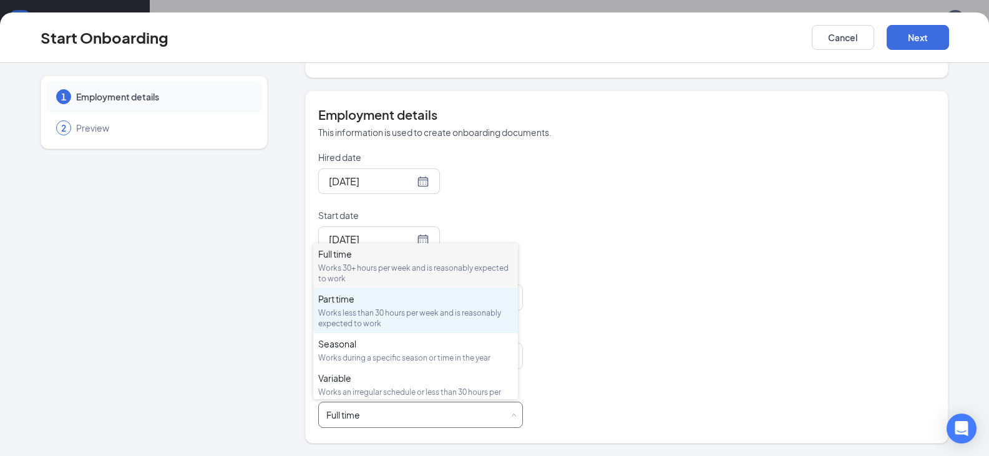
click at [397, 311] on div "Works less than 30 hours per week and is reasonably expected to work" at bounding box center [415, 318] width 195 height 21
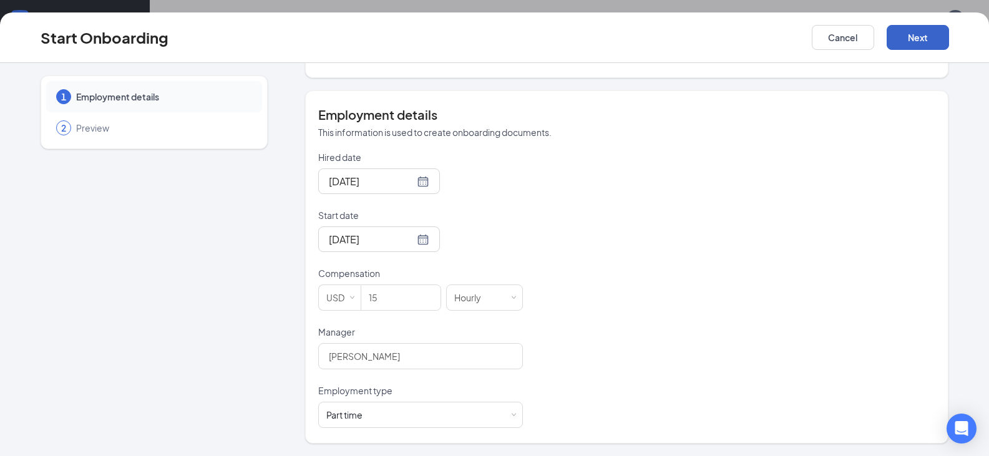
click at [909, 35] on button "Next" at bounding box center [918, 37] width 62 height 25
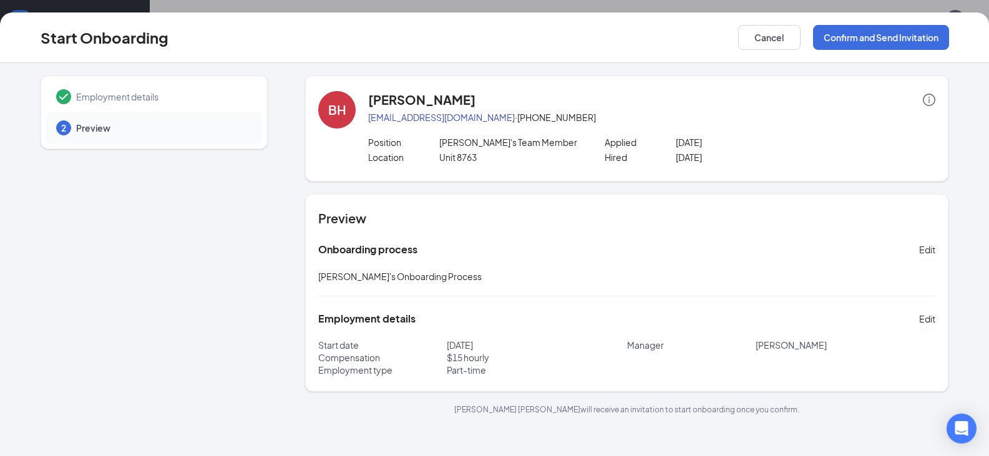
scroll to position [0, 0]
click at [909, 44] on button "Confirm and Send Invitation" at bounding box center [881, 37] width 136 height 25
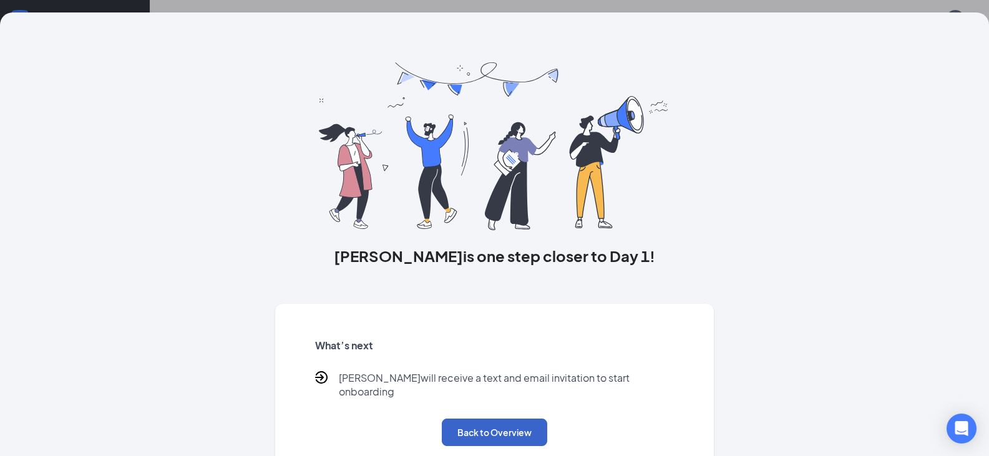
click at [516, 420] on button "Back to Overview" at bounding box center [494, 432] width 105 height 27
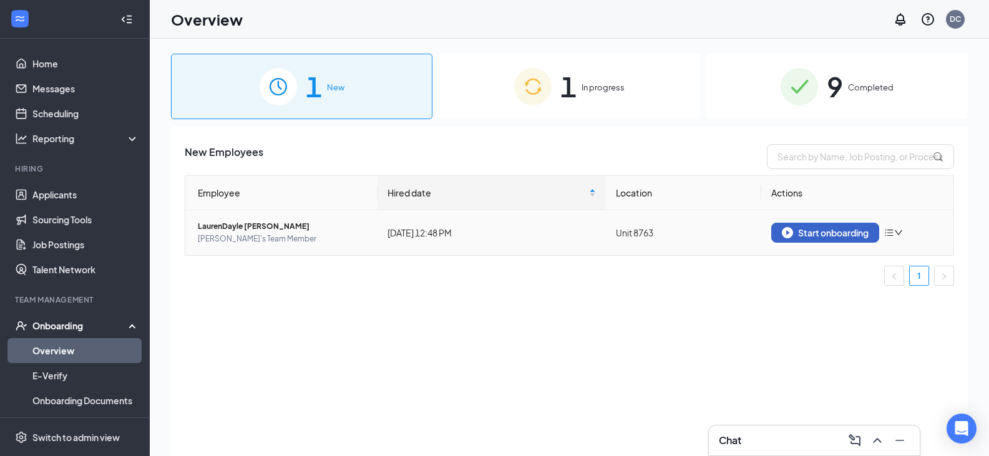
click at [841, 233] on div "Start onboarding" at bounding box center [825, 232] width 87 height 11
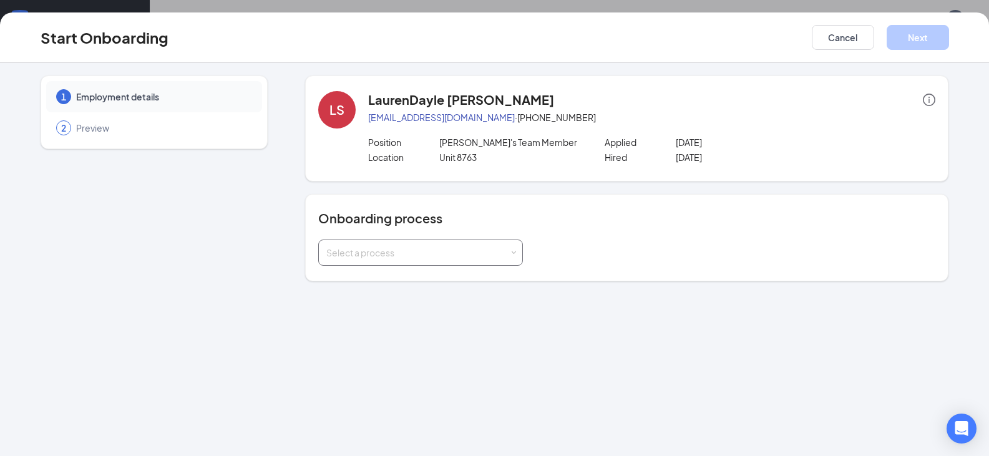
click at [416, 256] on div "Select a process" at bounding box center [417, 252] width 183 height 12
click at [408, 280] on span "[PERSON_NAME]'s Onboarding Process" at bounding box center [405, 278] width 164 height 11
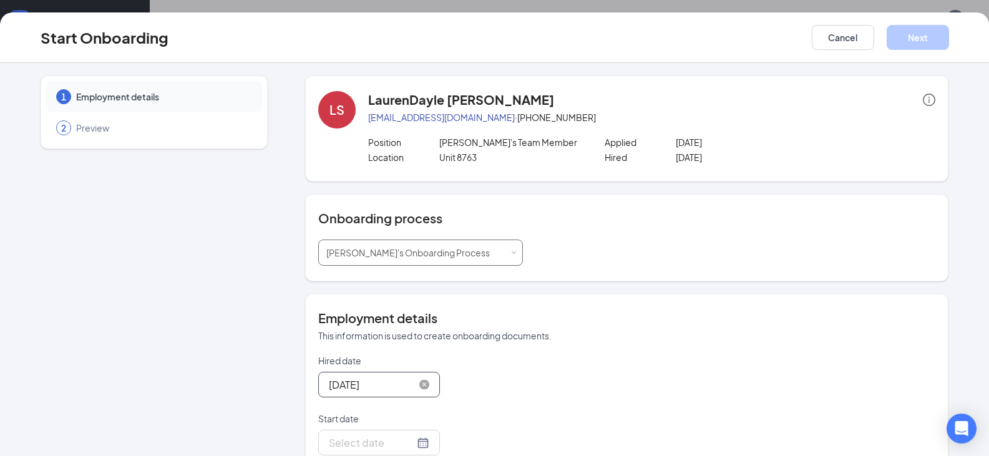
scroll to position [125, 0]
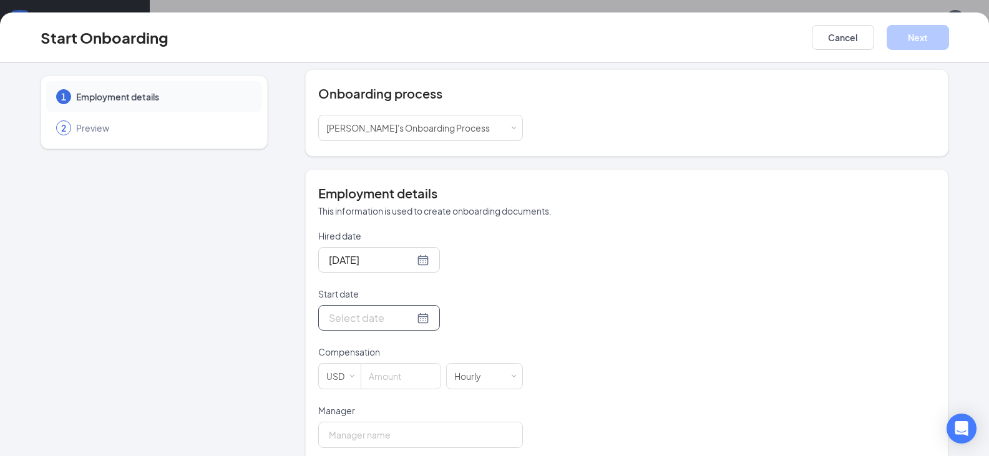
click at [406, 323] on div at bounding box center [379, 318] width 100 height 16
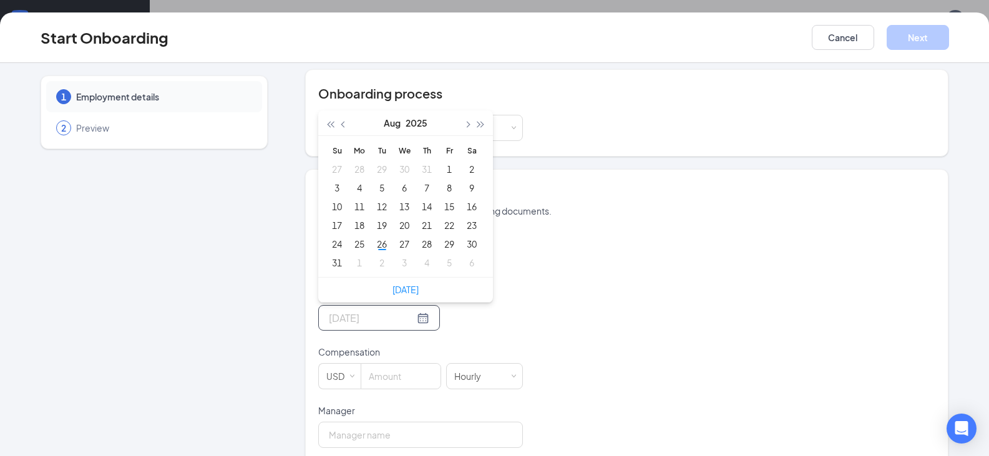
type input "[DATE]"
click at [460, 124] on button "button" at bounding box center [467, 122] width 14 height 25
type input "[DATE]"
click at [356, 188] on div "8" at bounding box center [359, 187] width 15 height 15
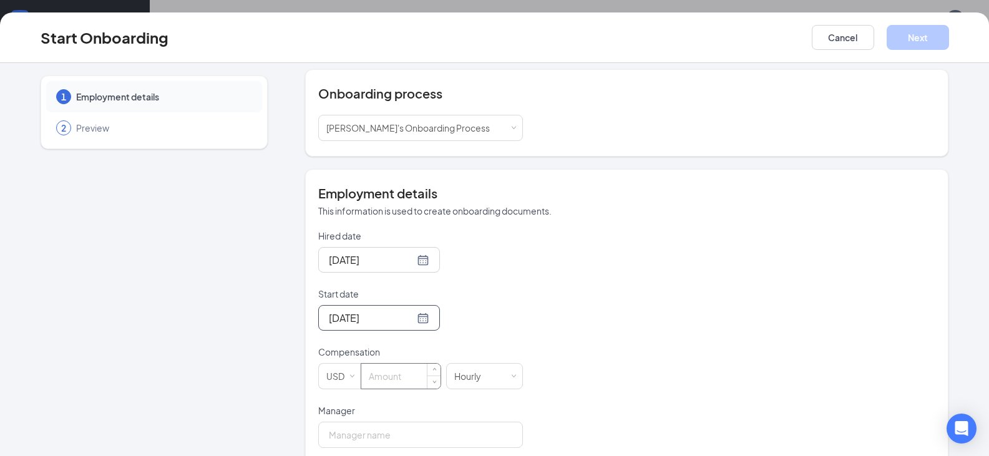
click at [382, 377] on input at bounding box center [400, 376] width 79 height 25
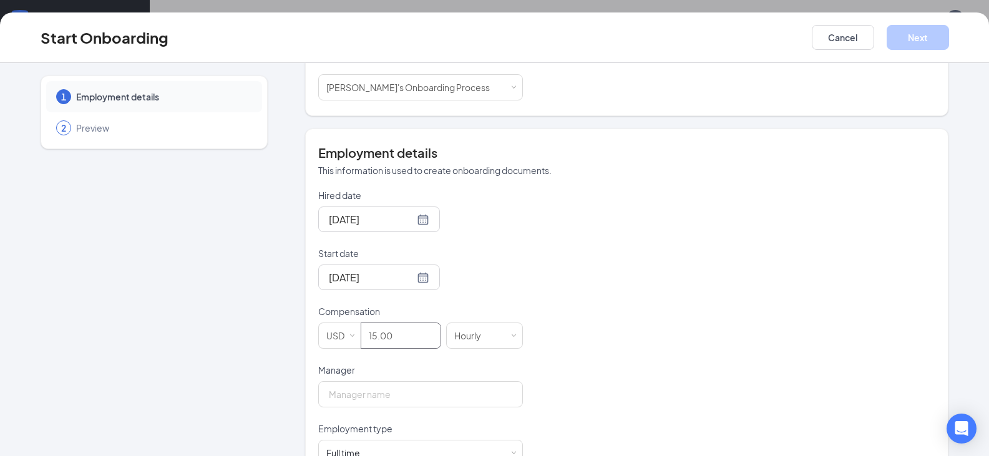
scroll to position [203, 0]
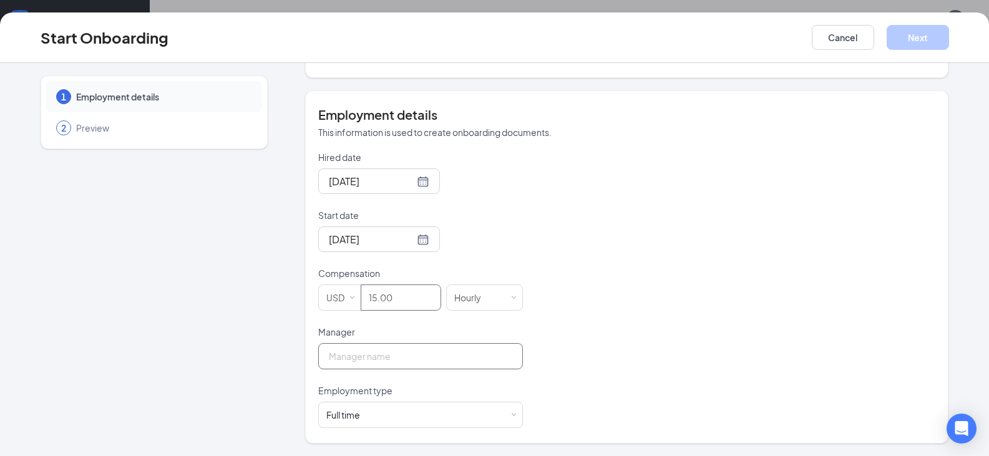
type input "15"
click at [415, 353] on input "Manager" at bounding box center [420, 356] width 205 height 26
type input "[PERSON_NAME]"
click at [422, 408] on div "Full time Works 30+ hours per week and is reasonably expected to work" at bounding box center [420, 415] width 188 height 25
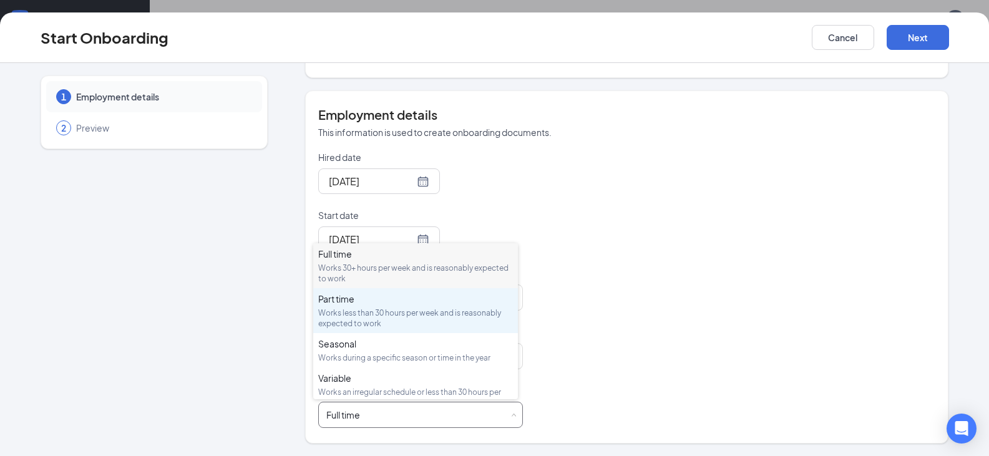
click at [411, 317] on div "Works less than 30 hours per week and is reasonably expected to work" at bounding box center [415, 318] width 195 height 21
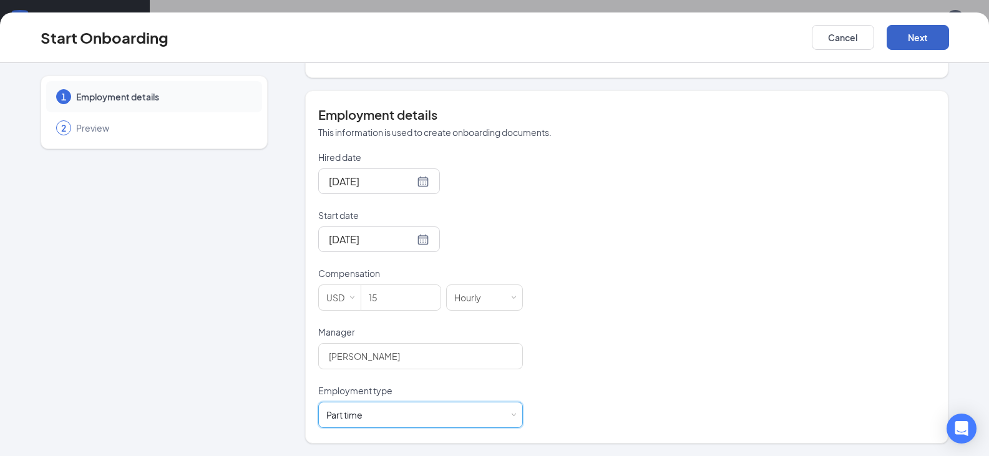
click at [937, 39] on button "Next" at bounding box center [918, 37] width 62 height 25
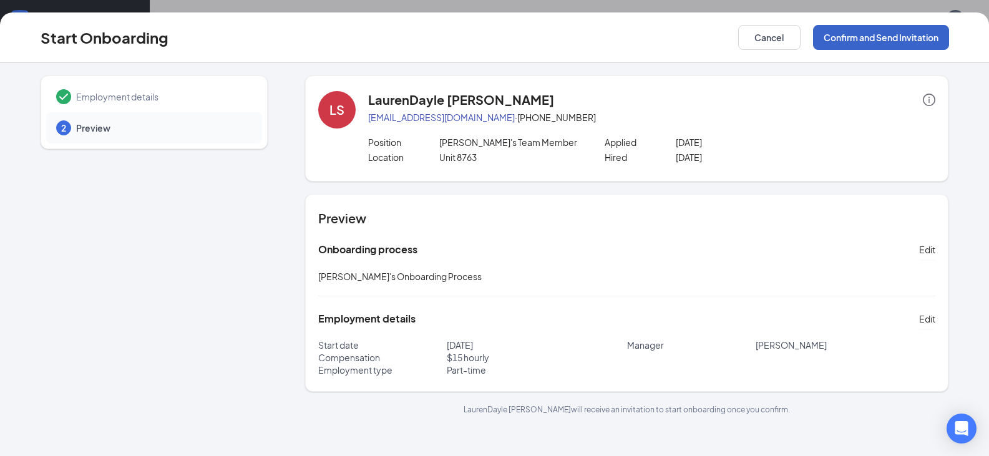
click at [848, 43] on button "Confirm and Send Invitation" at bounding box center [881, 37] width 136 height 25
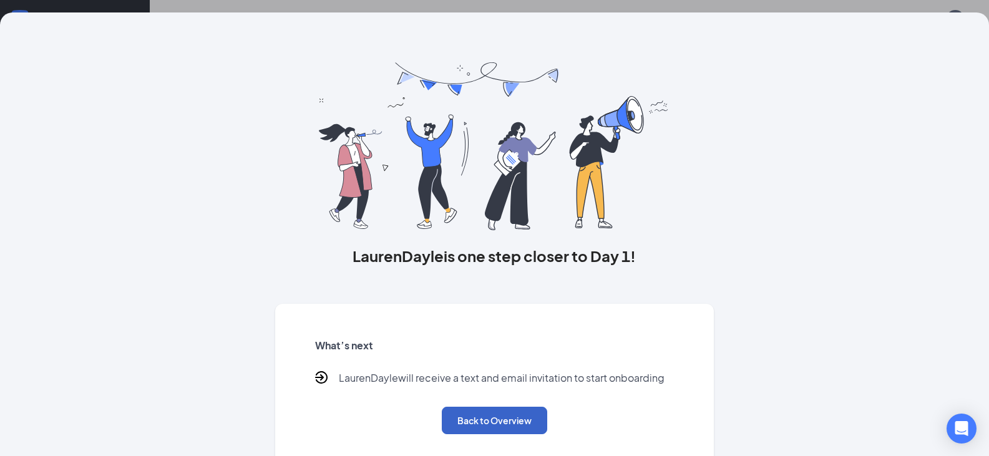
click at [515, 423] on button "Back to Overview" at bounding box center [494, 420] width 105 height 27
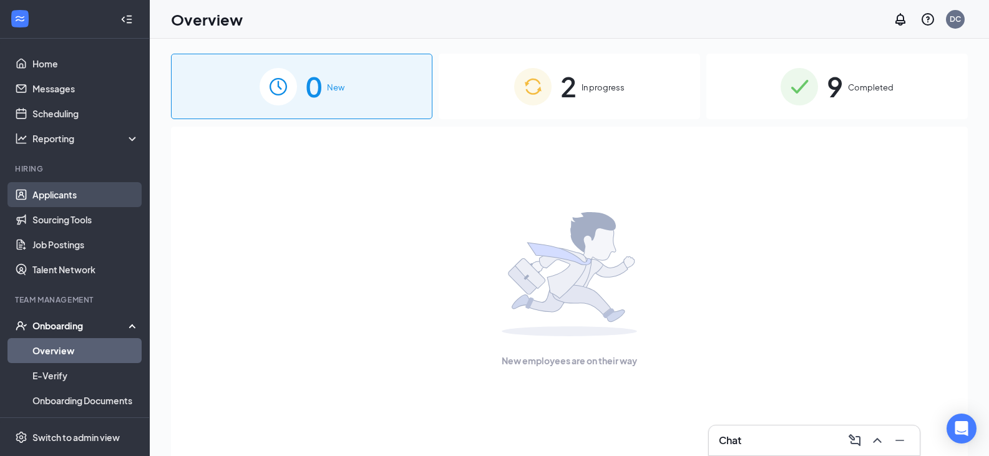
click at [57, 197] on link "Applicants" at bounding box center [85, 194] width 107 height 25
